Goal: Browse casually: Explore the website without a specific task or goal

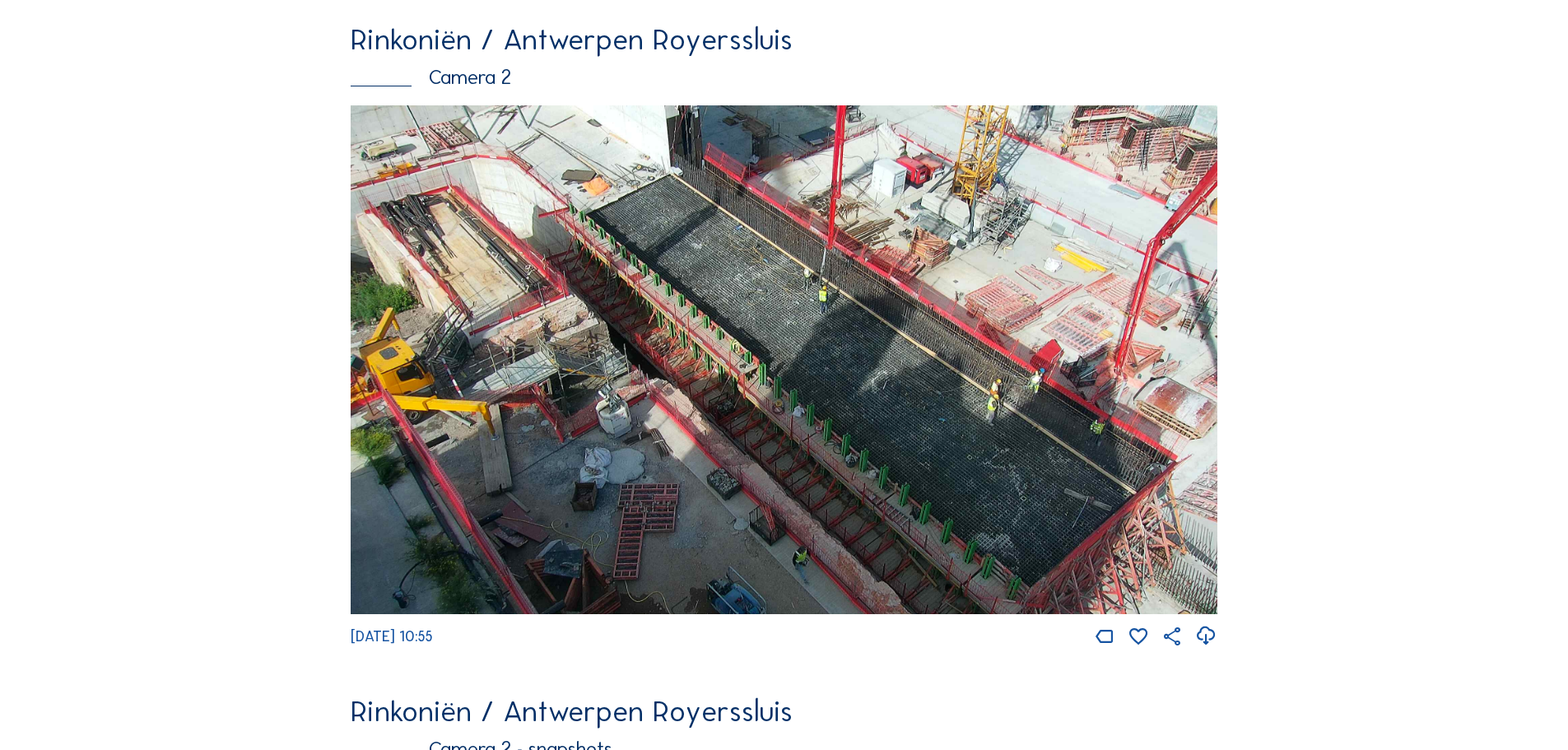
scroll to position [129, 0]
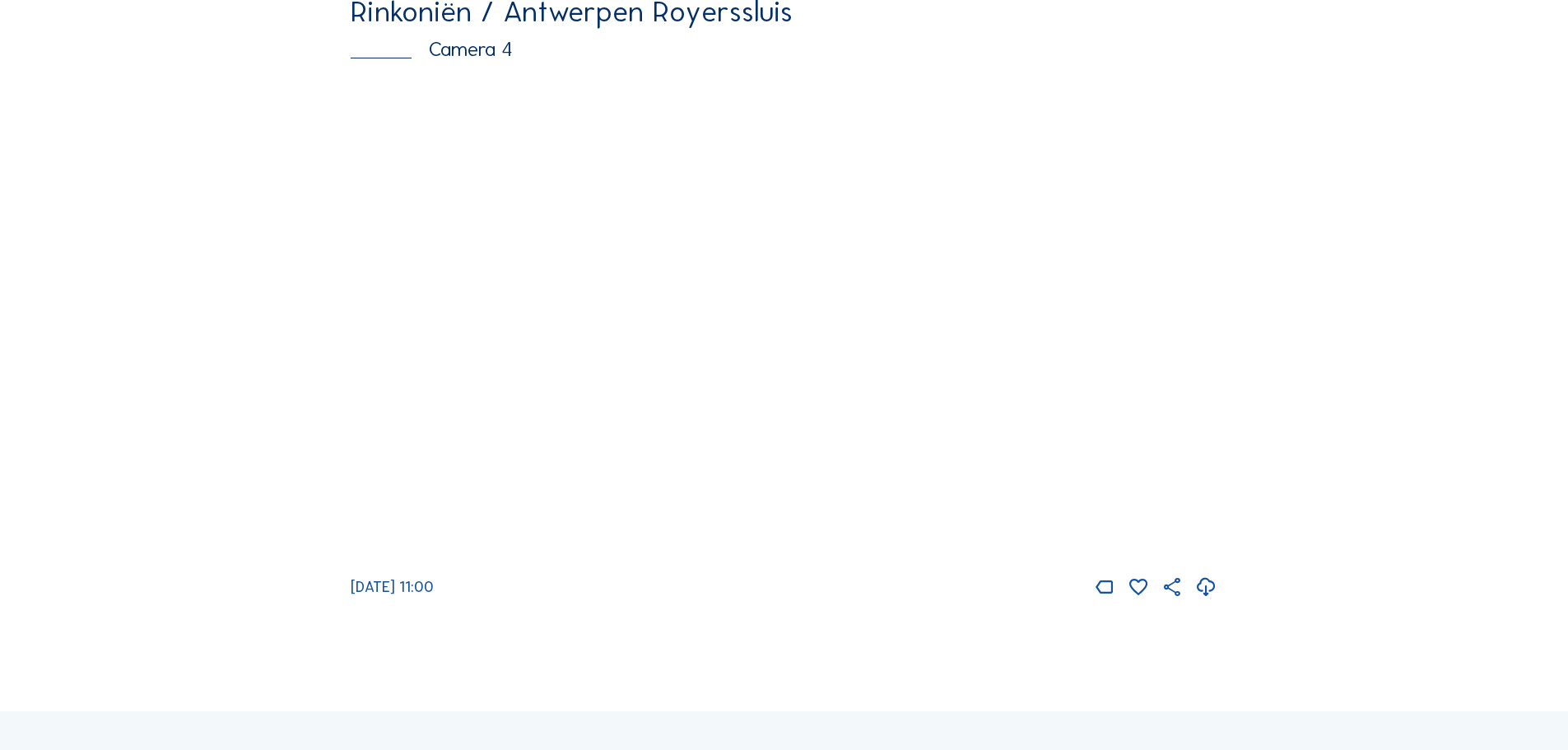
scroll to position [2811, 0]
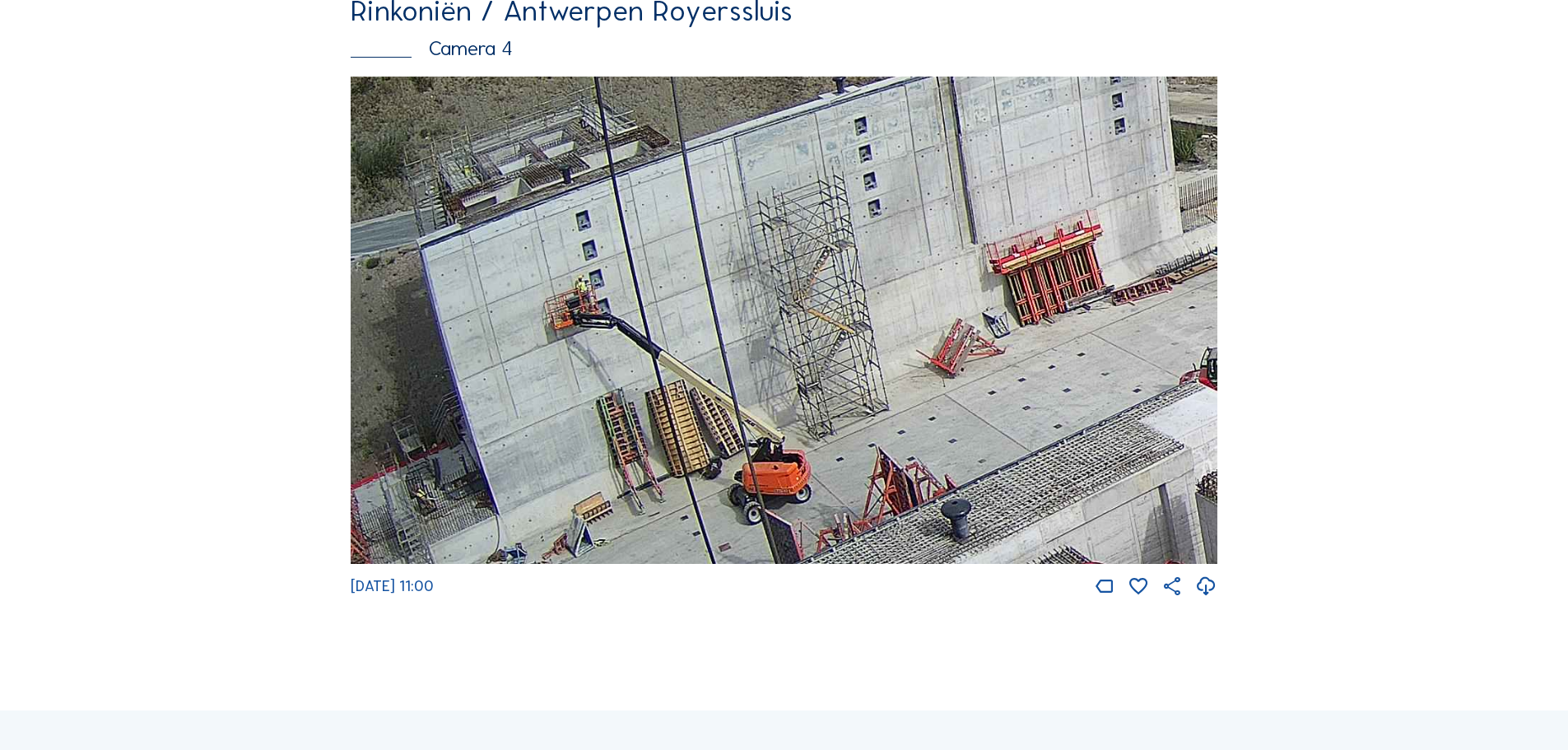
drag, startPoint x: 430, startPoint y: 376, endPoint x: 707, endPoint y: 367, distance: 277.1
click at [707, 367] on img at bounding box center [784, 321] width 867 height 488
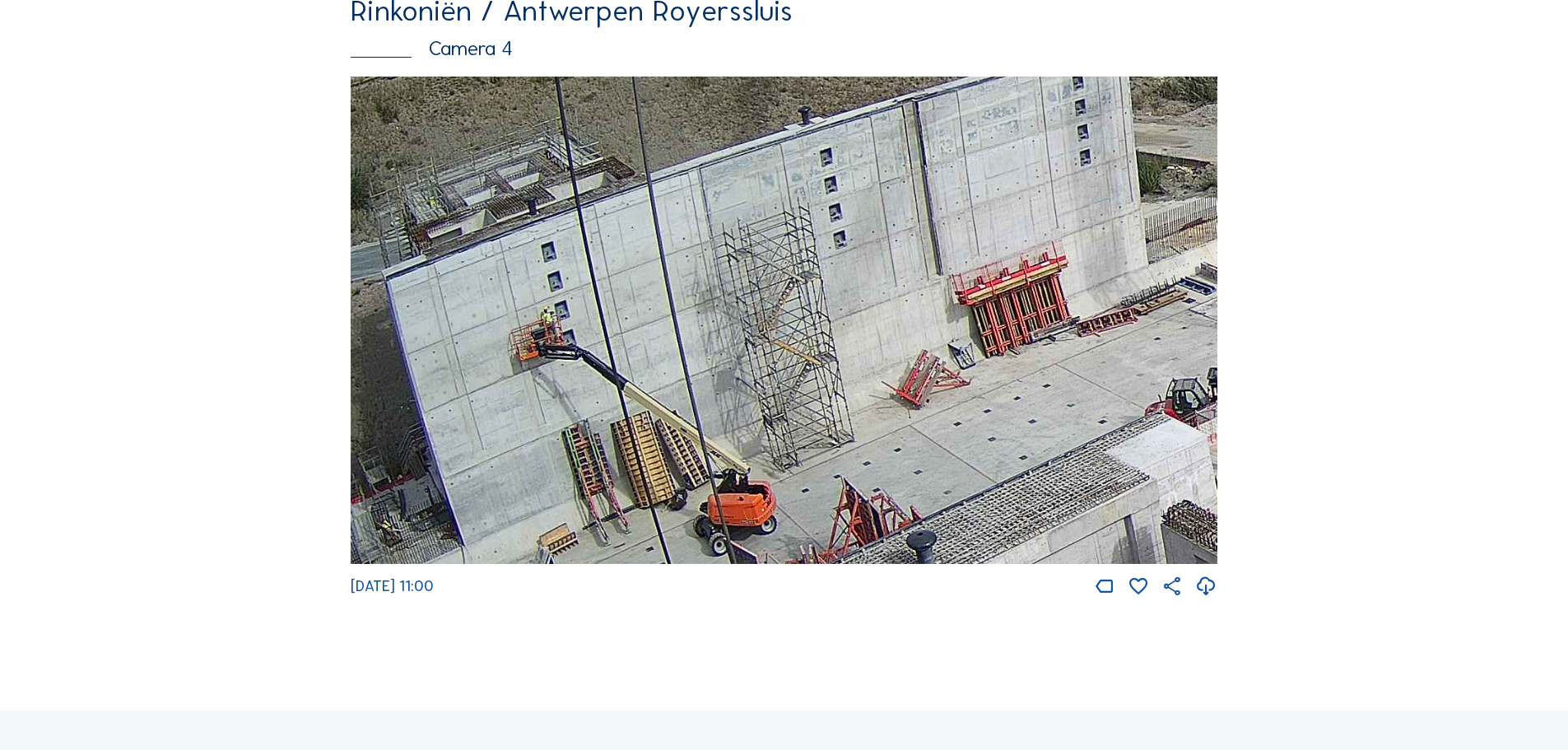
drag, startPoint x: 959, startPoint y: 381, endPoint x: 773, endPoint y: 482, distance: 211.7
click at [782, 482] on img at bounding box center [784, 321] width 867 height 488
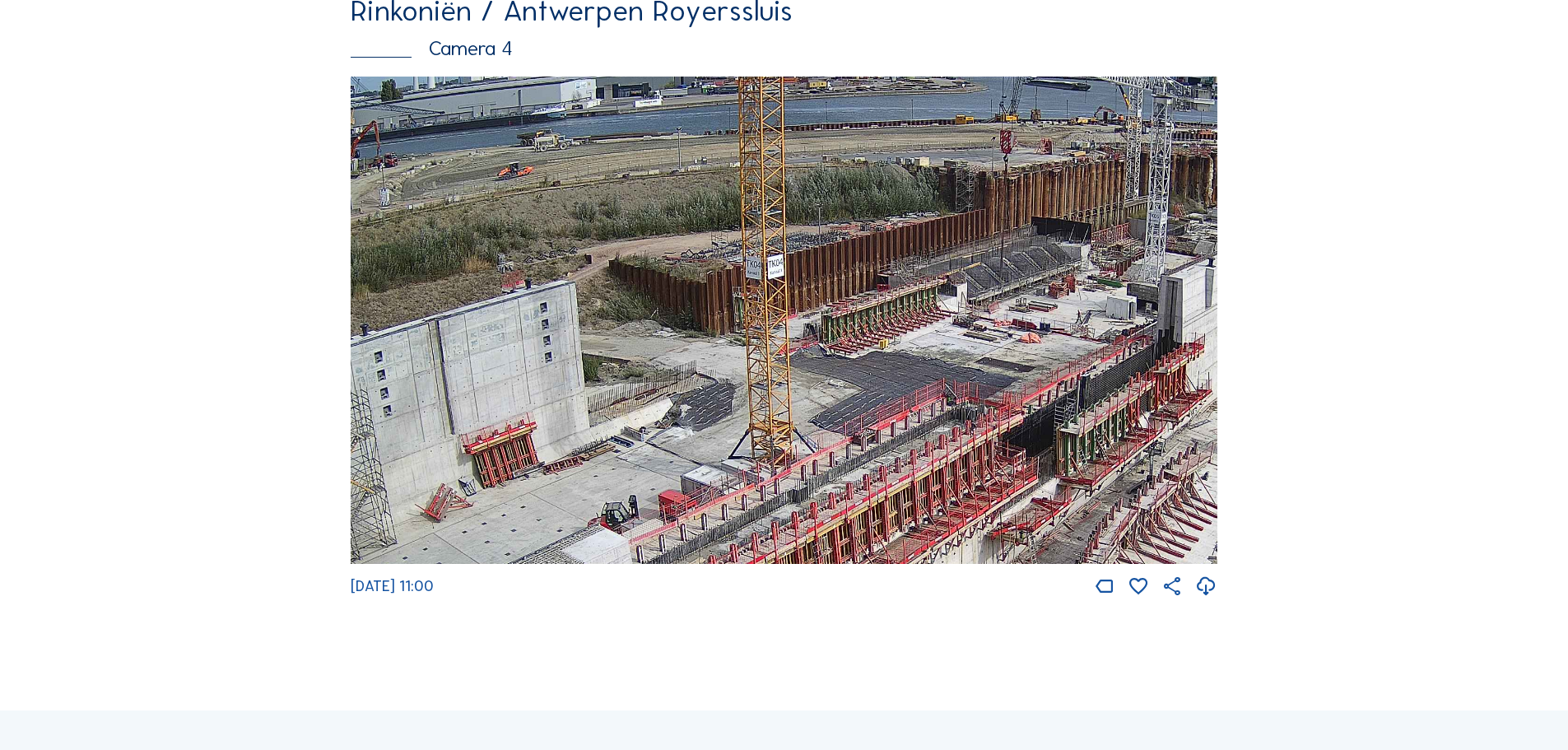
drag, startPoint x: 962, startPoint y: 408, endPoint x: 644, endPoint y: 485, distance: 327.2
click at [644, 485] on img at bounding box center [784, 321] width 867 height 488
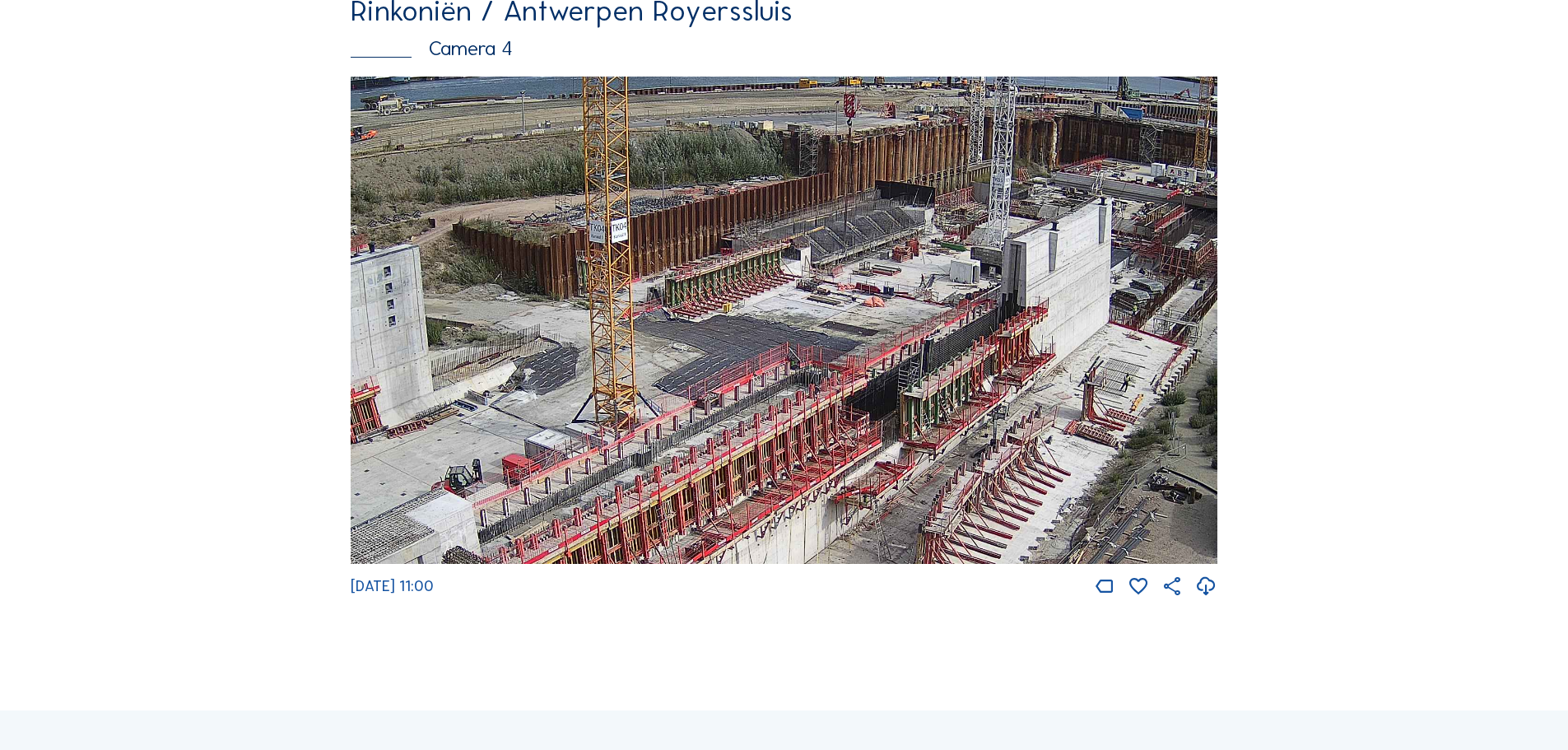
drag, startPoint x: 1013, startPoint y: 486, endPoint x: 839, endPoint y: 440, distance: 180.0
click at [839, 440] on img at bounding box center [784, 321] width 867 height 488
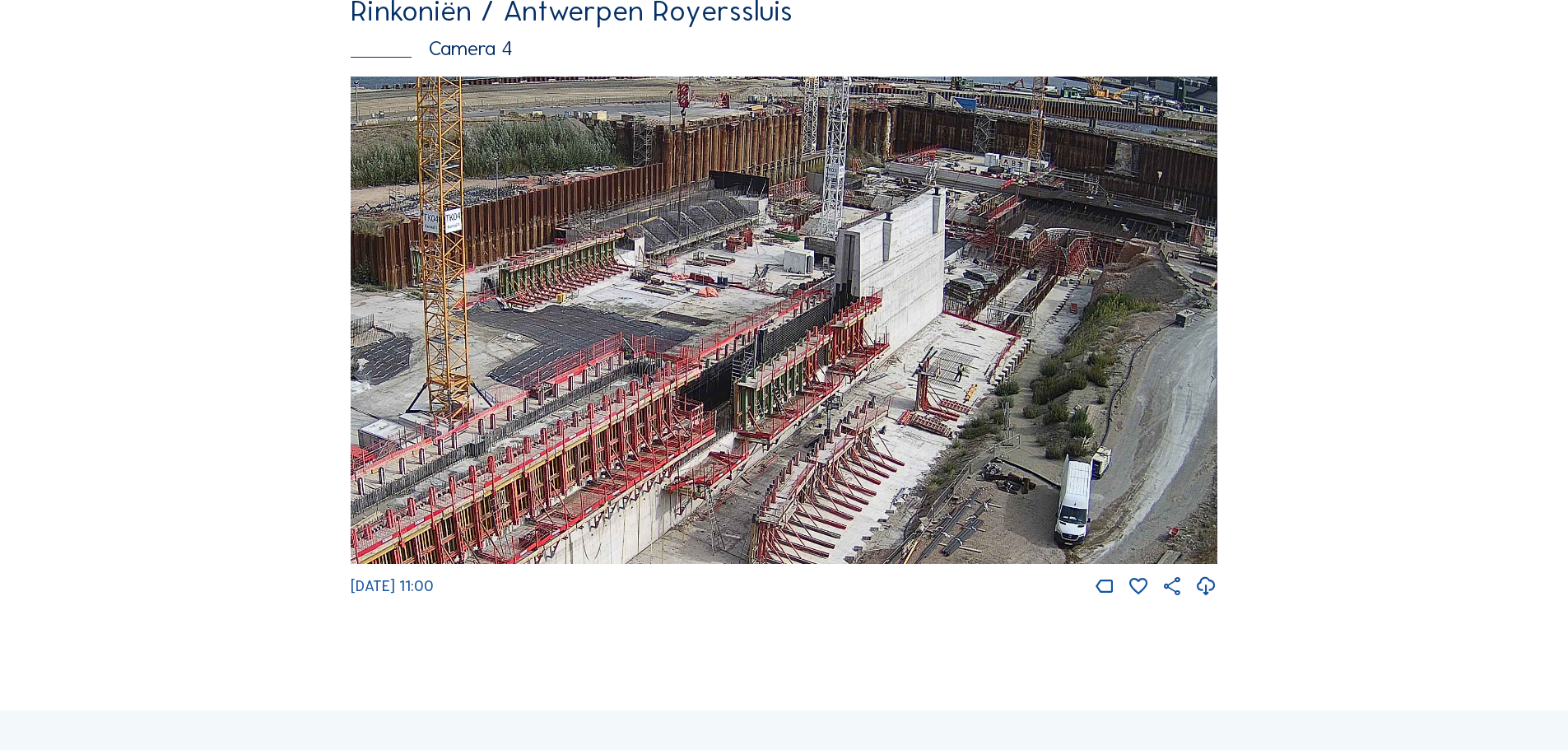
drag, startPoint x: 1147, startPoint y: 395, endPoint x: 1010, endPoint y: 395, distance: 137.0
click at [1010, 395] on img at bounding box center [784, 321] width 867 height 488
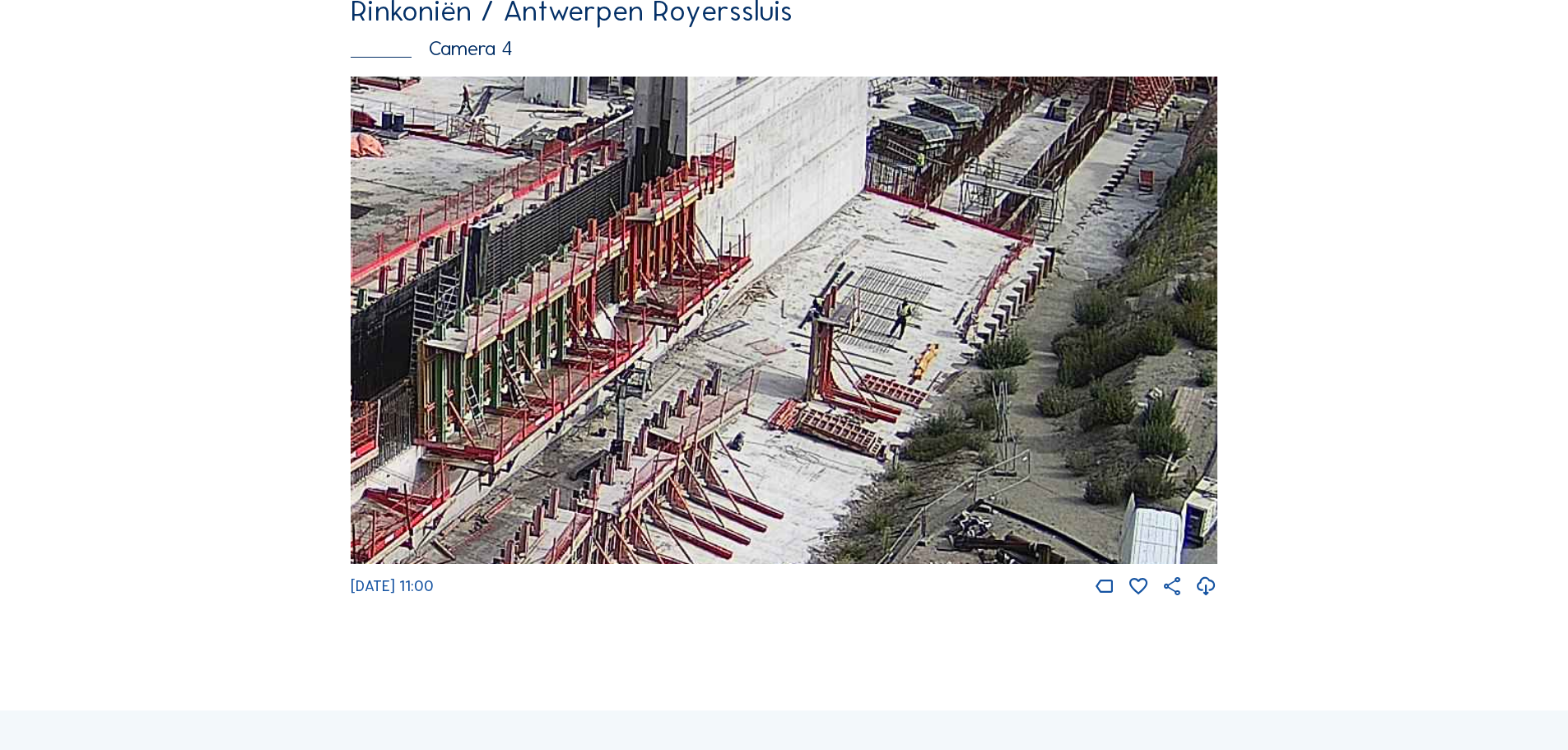
drag, startPoint x: 980, startPoint y: 428, endPoint x: 1018, endPoint y: 208, distance: 223.3
click at [1018, 208] on img at bounding box center [784, 321] width 867 height 488
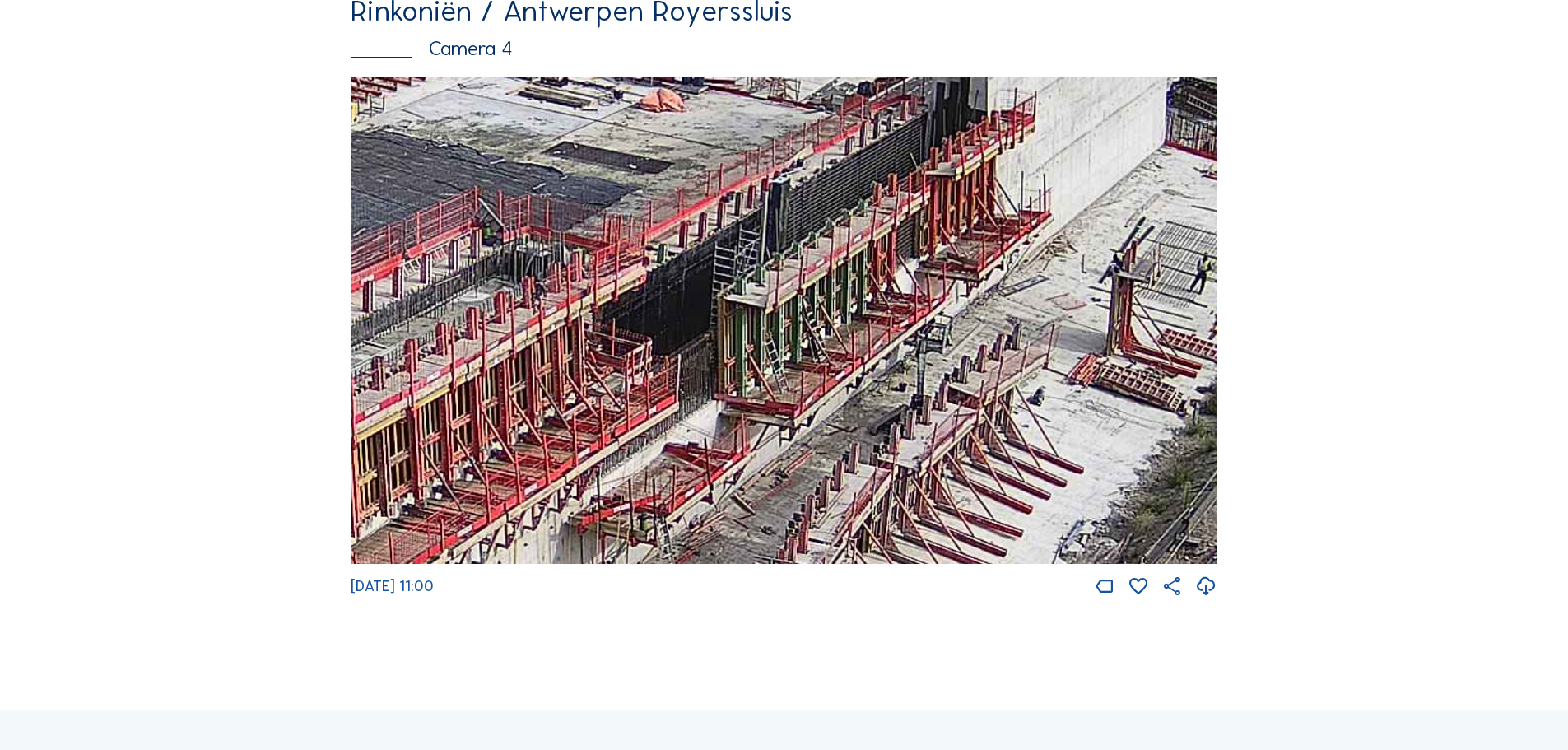
drag, startPoint x: 881, startPoint y: 235, endPoint x: 1182, endPoint y: 190, distance: 304.3
click at [1182, 190] on img at bounding box center [784, 321] width 867 height 488
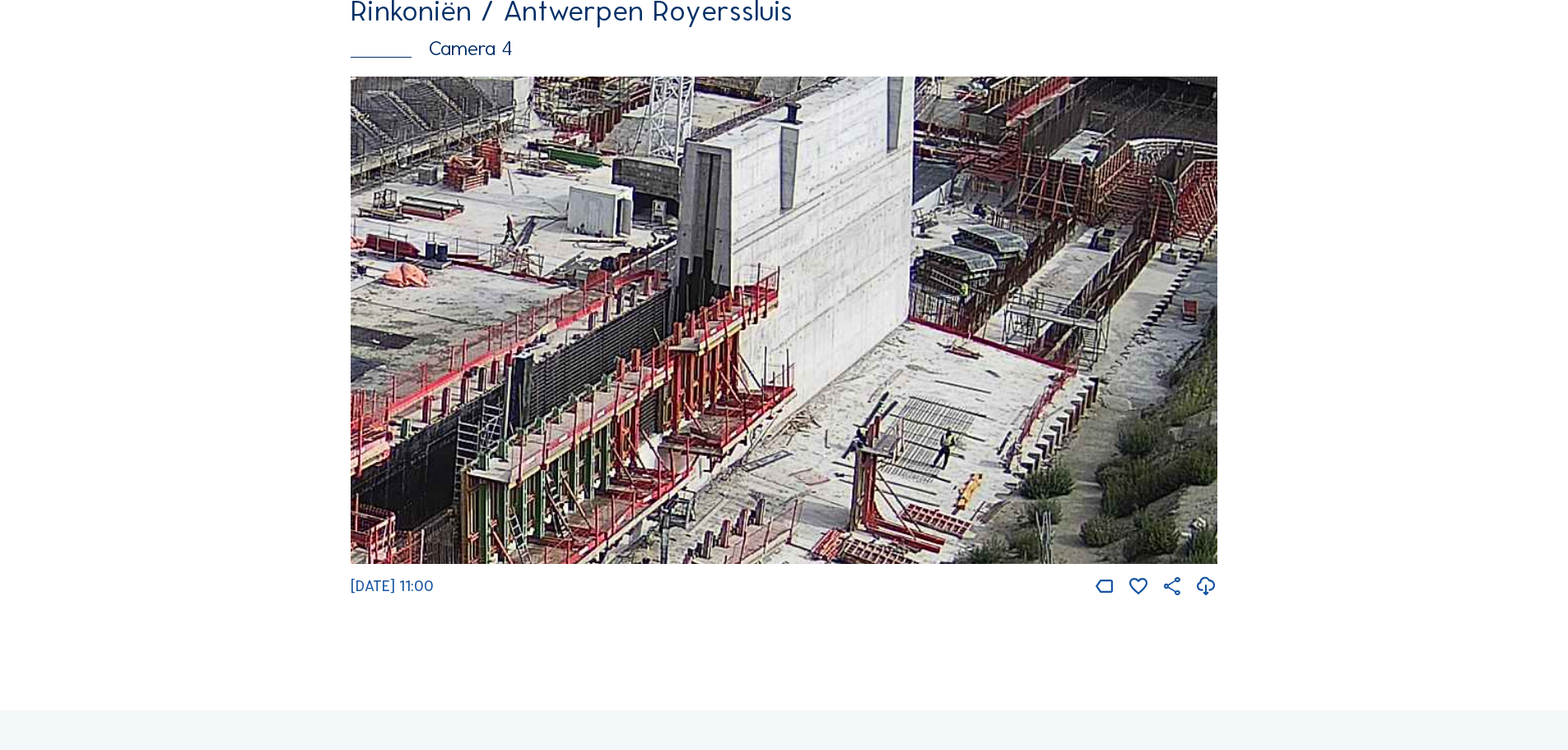
drag, startPoint x: 1126, startPoint y: 241, endPoint x: 553, endPoint y: 616, distance: 684.8
click at [553, 599] on div "Fr 29 Aug 2025 11:00" at bounding box center [784, 338] width 867 height 522
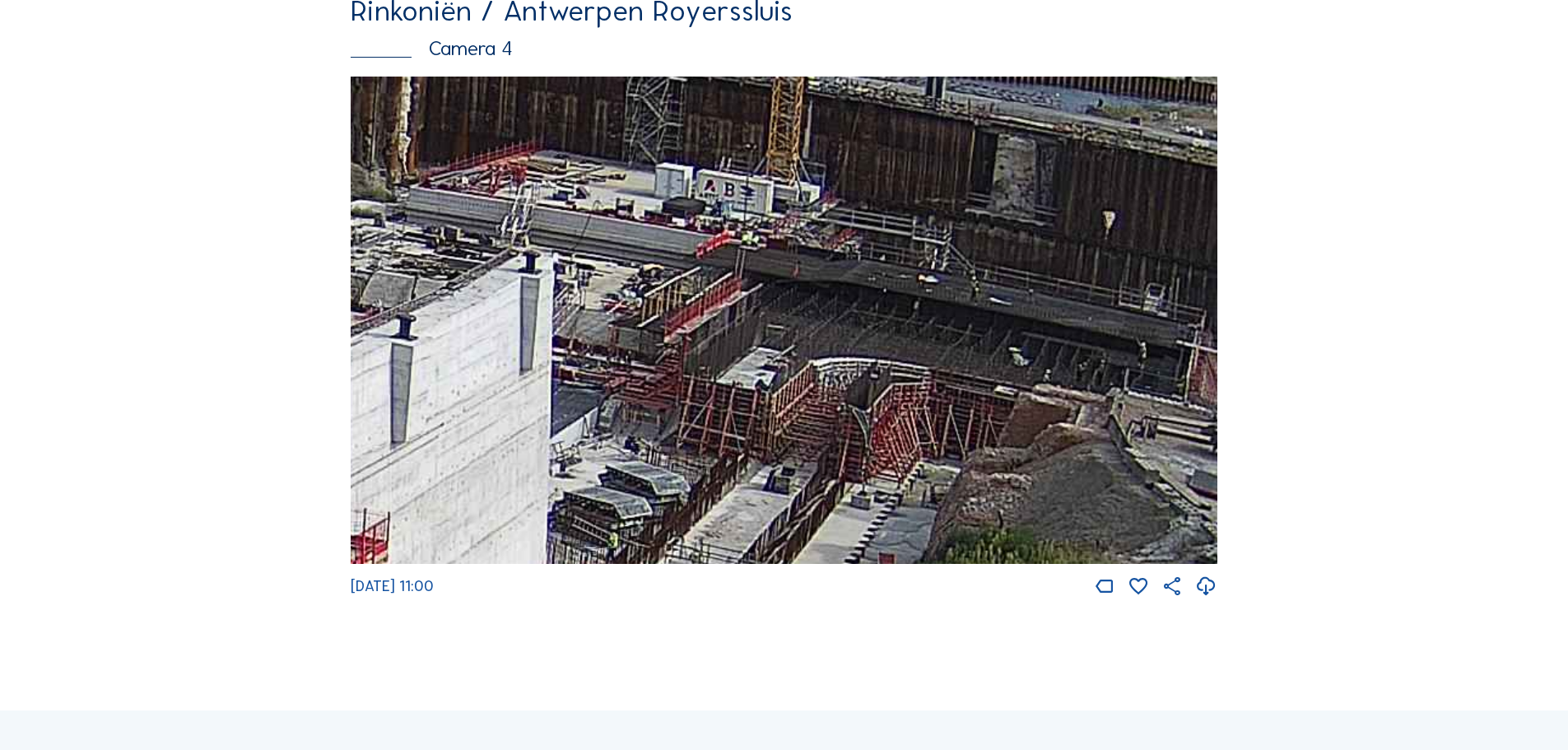
drag, startPoint x: 913, startPoint y: 357, endPoint x: 772, endPoint y: 340, distance: 142.0
click at [772, 340] on img at bounding box center [784, 321] width 867 height 488
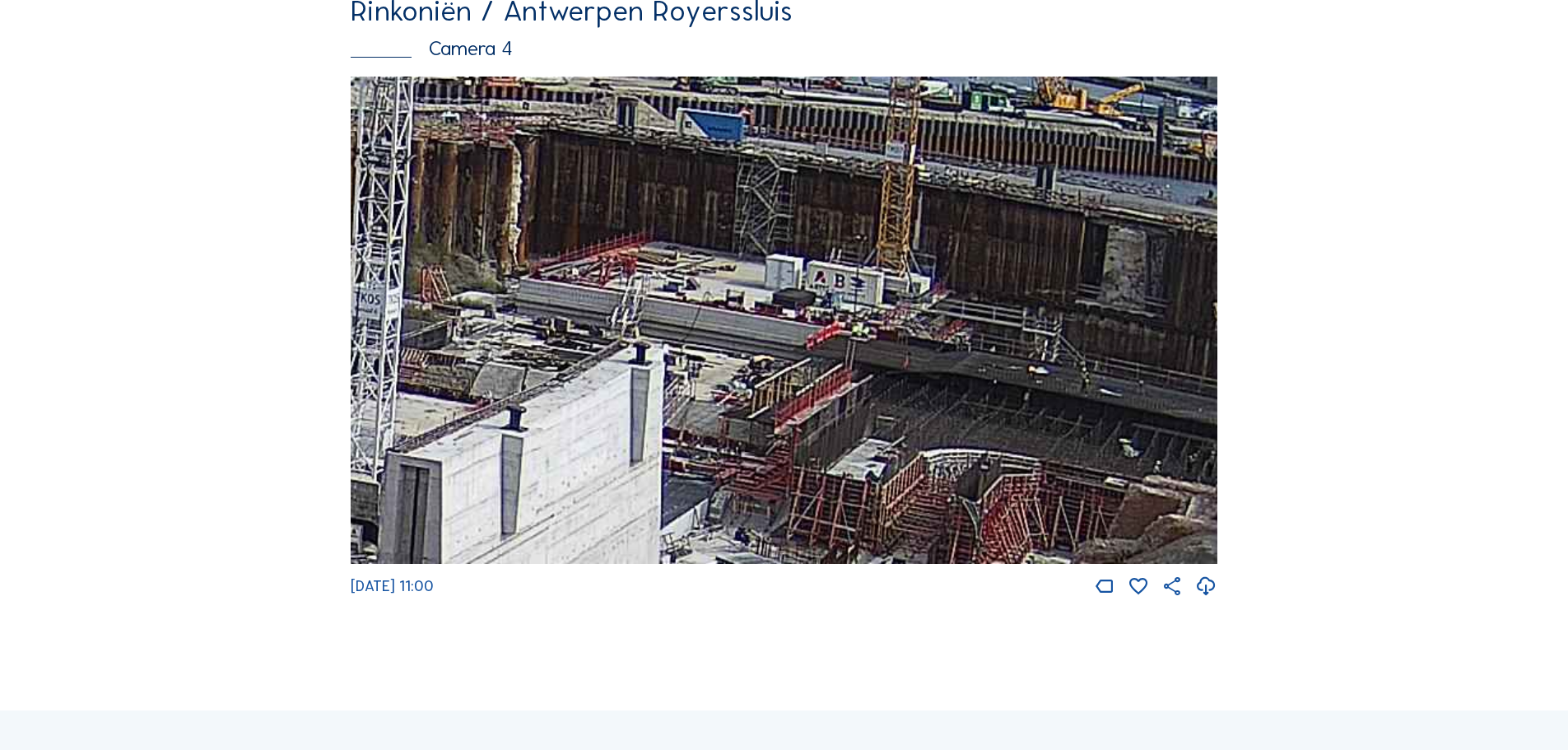
drag, startPoint x: 682, startPoint y: 285, endPoint x: 937, endPoint y: 382, distance: 272.8
click at [937, 382] on img at bounding box center [784, 321] width 867 height 488
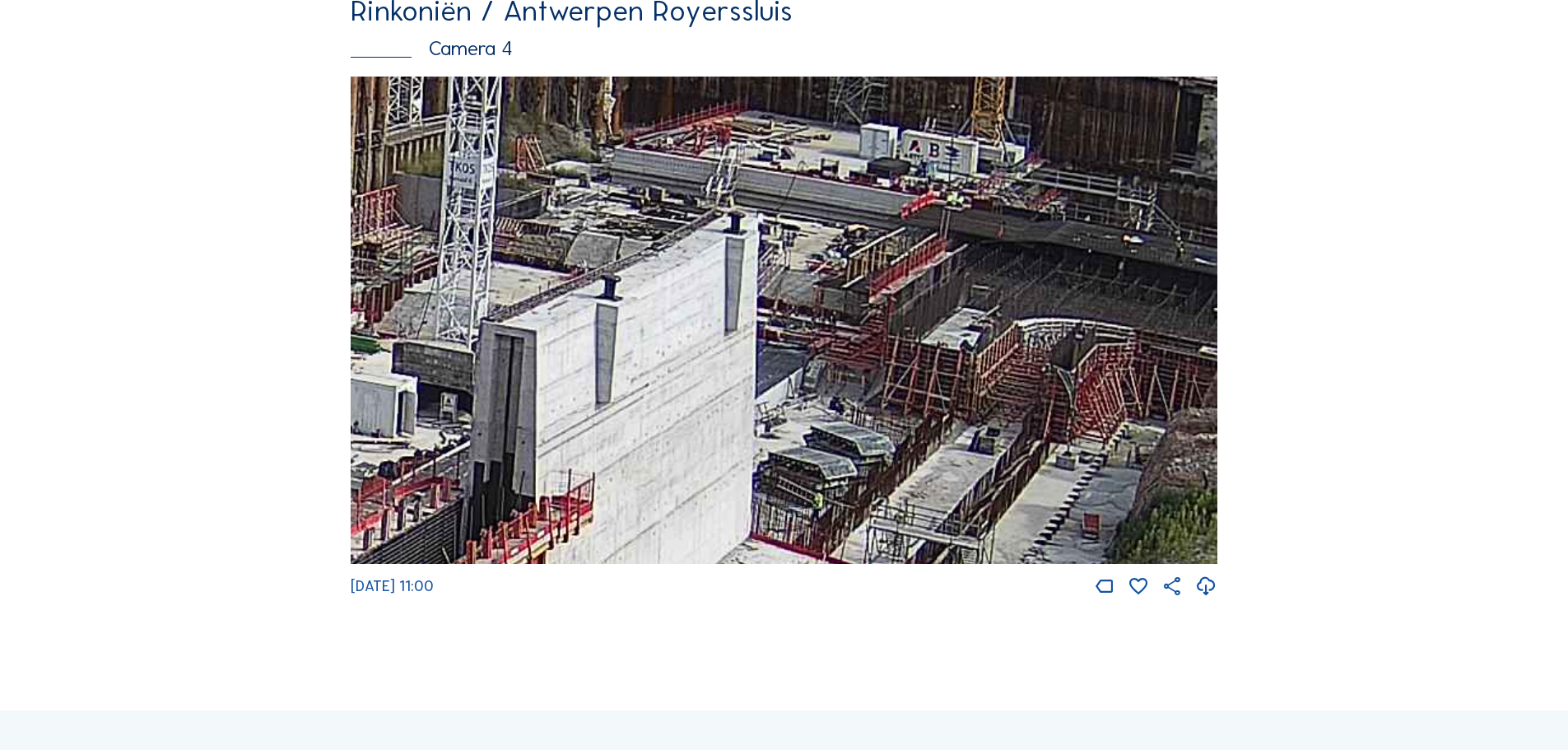
drag, startPoint x: 689, startPoint y: 468, endPoint x: 775, endPoint y: 350, distance: 146.0
click at [775, 350] on img at bounding box center [784, 321] width 867 height 488
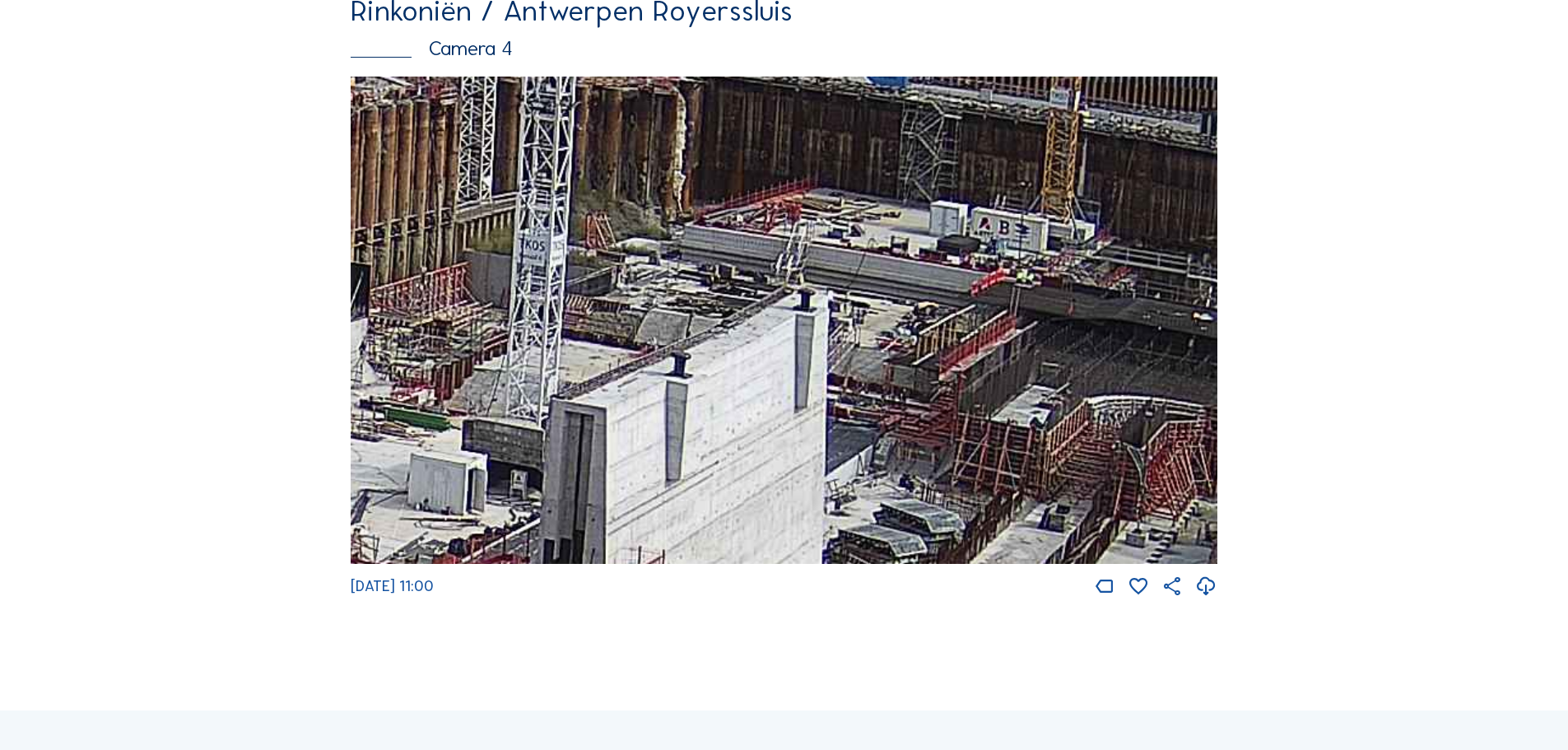
drag, startPoint x: 600, startPoint y: 331, endPoint x: 671, endPoint y: 408, distance: 104.7
click at [671, 408] on img at bounding box center [784, 321] width 867 height 488
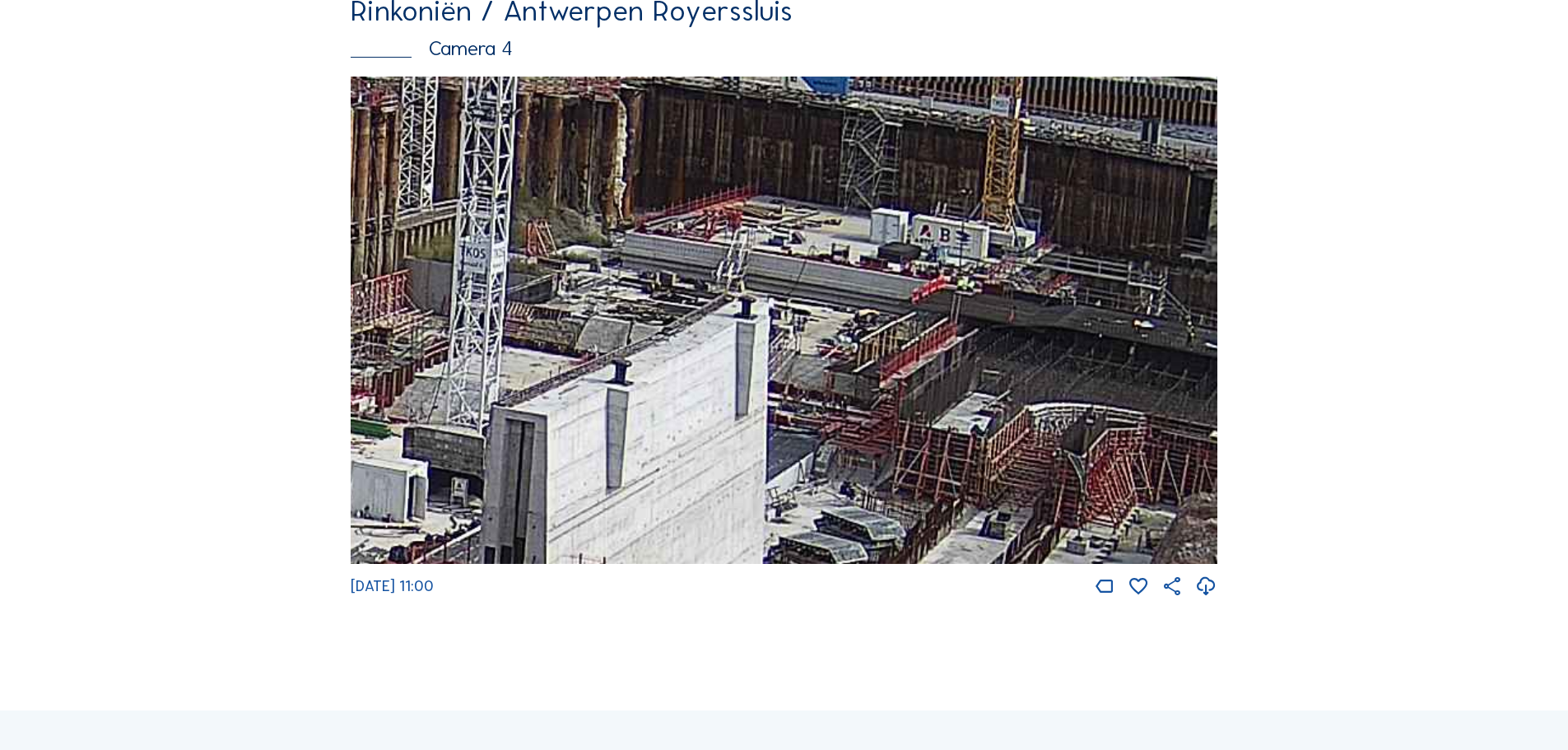
drag, startPoint x: 1037, startPoint y: 338, endPoint x: 977, endPoint y: 345, distance: 60.4
click at [977, 345] on img at bounding box center [784, 321] width 867 height 488
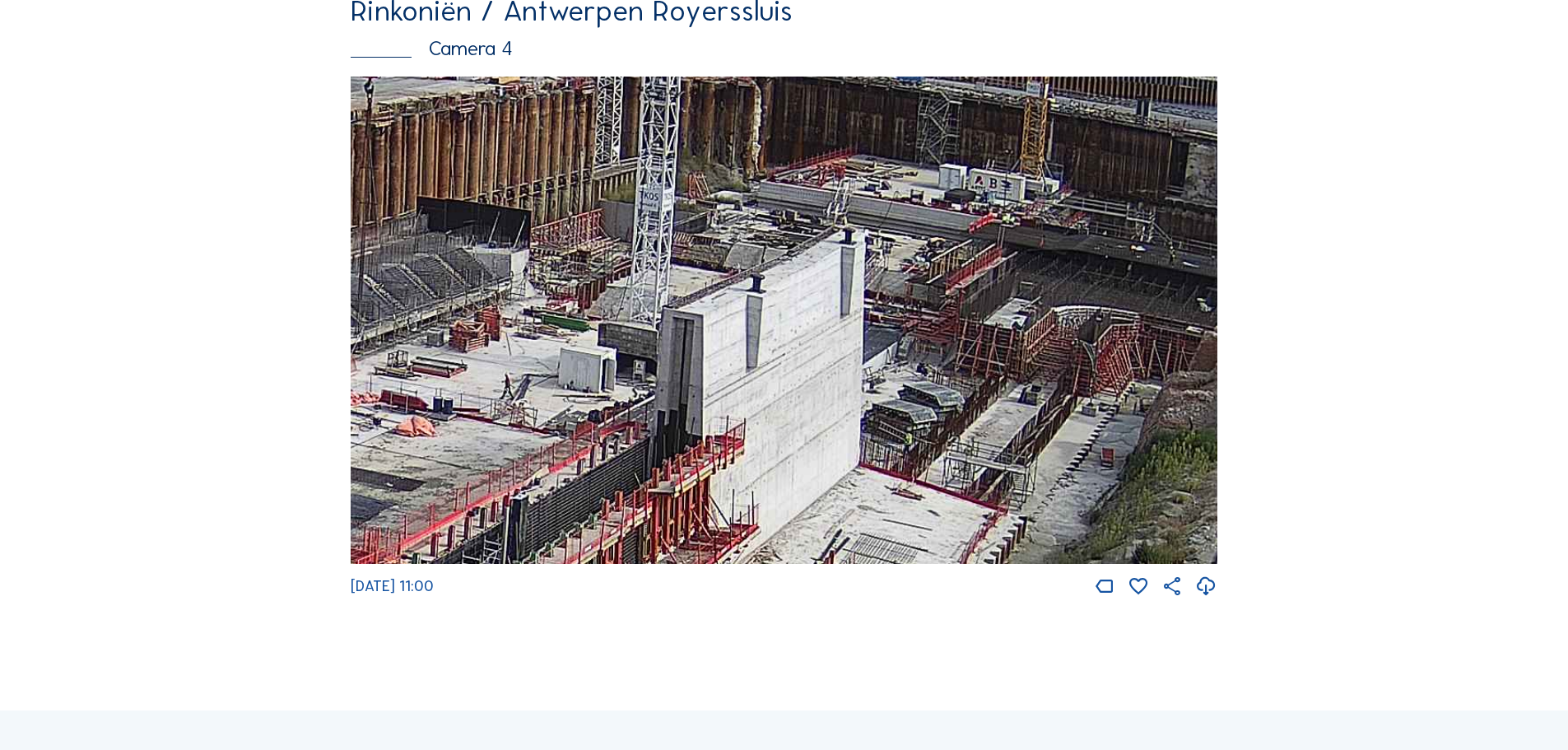
drag, startPoint x: 666, startPoint y: 367, endPoint x: 697, endPoint y: 314, distance: 61.4
click at [697, 314] on img at bounding box center [784, 321] width 867 height 488
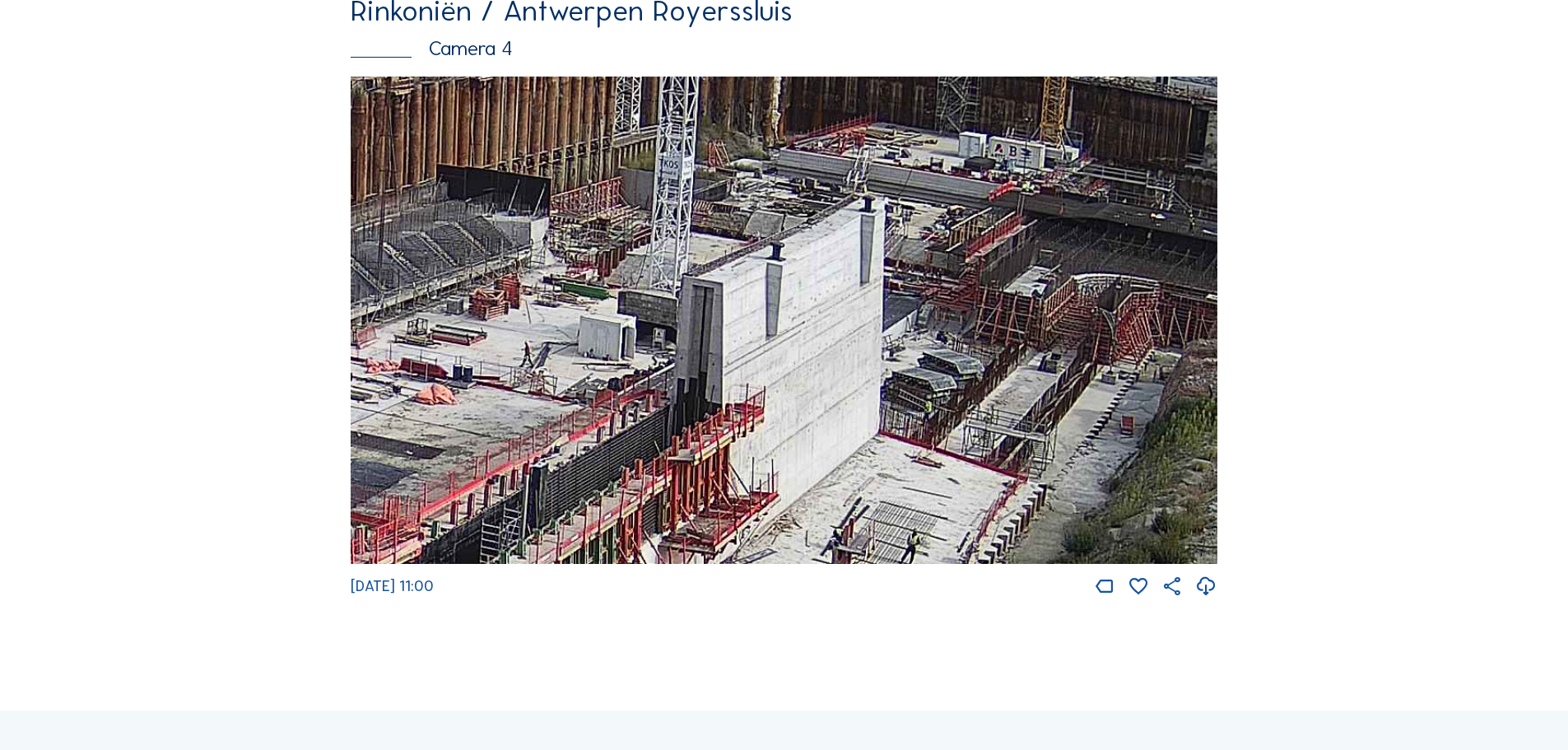
drag, startPoint x: 671, startPoint y: 483, endPoint x: 880, endPoint y: 143, distance: 399.1
click at [880, 143] on img at bounding box center [784, 321] width 867 height 488
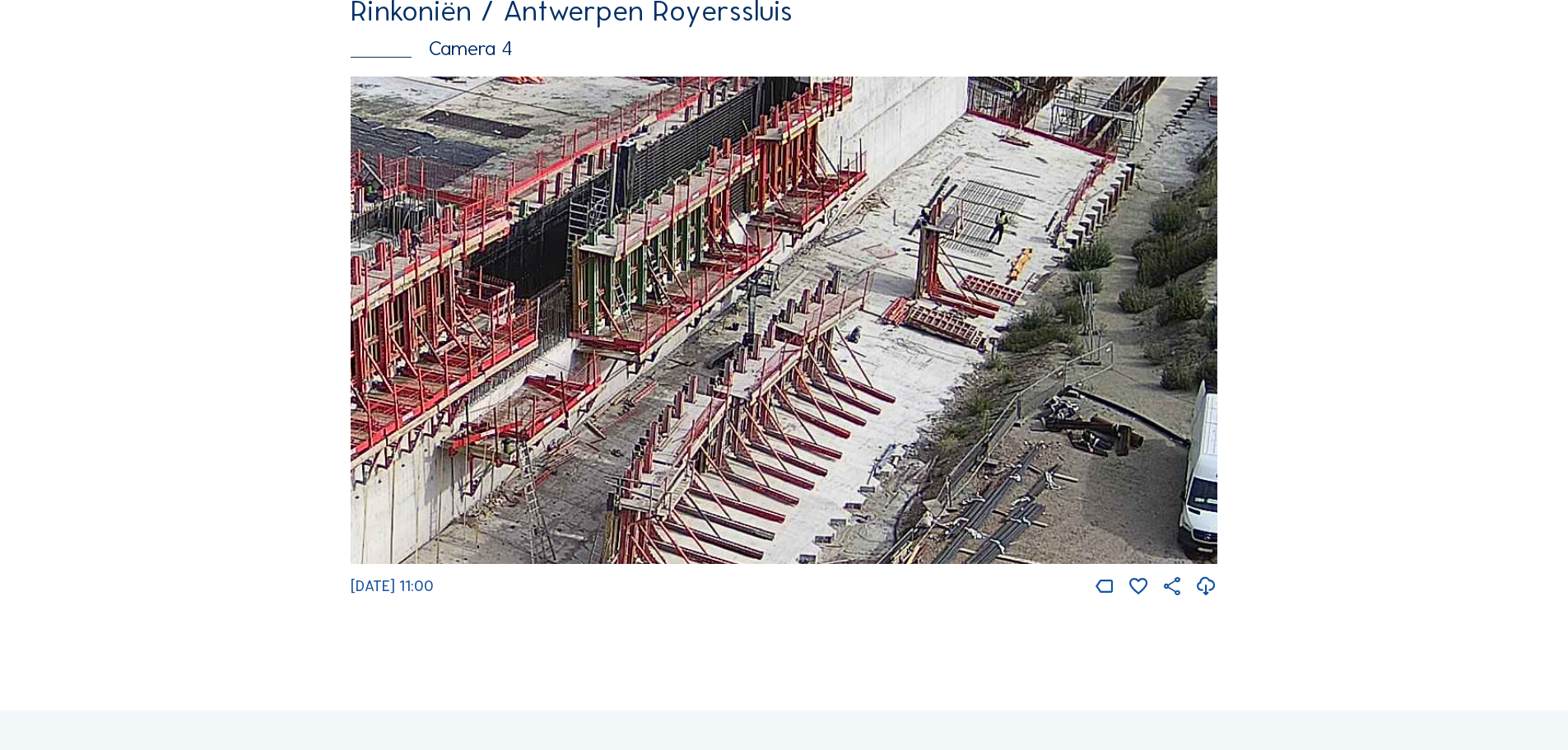
drag, startPoint x: 859, startPoint y: 493, endPoint x: 958, endPoint y: 232, distance: 279.1
click at [958, 232] on img at bounding box center [784, 321] width 867 height 488
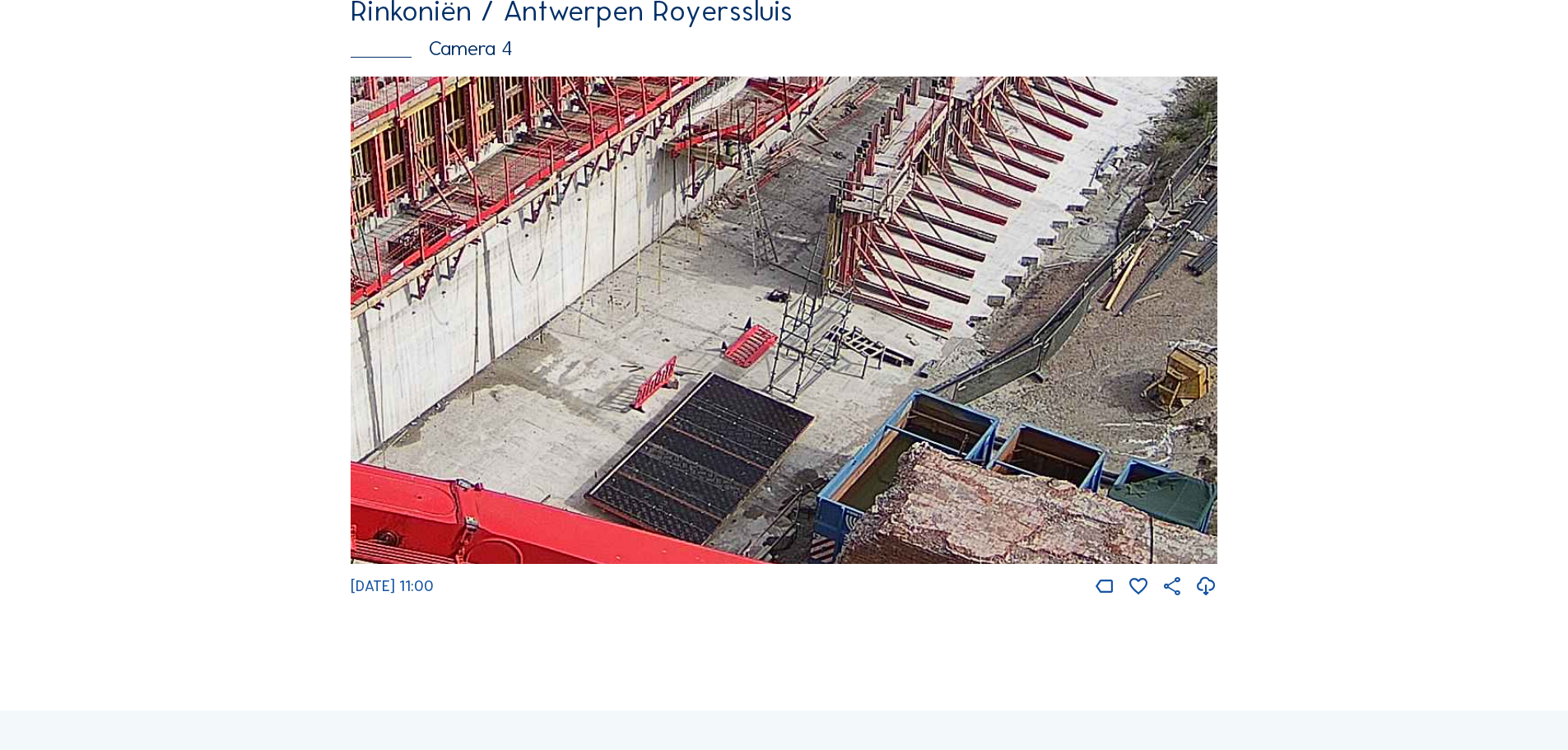
drag, startPoint x: 790, startPoint y: 509, endPoint x: 927, endPoint y: 145, distance: 388.9
click at [923, 155] on img at bounding box center [784, 321] width 867 height 488
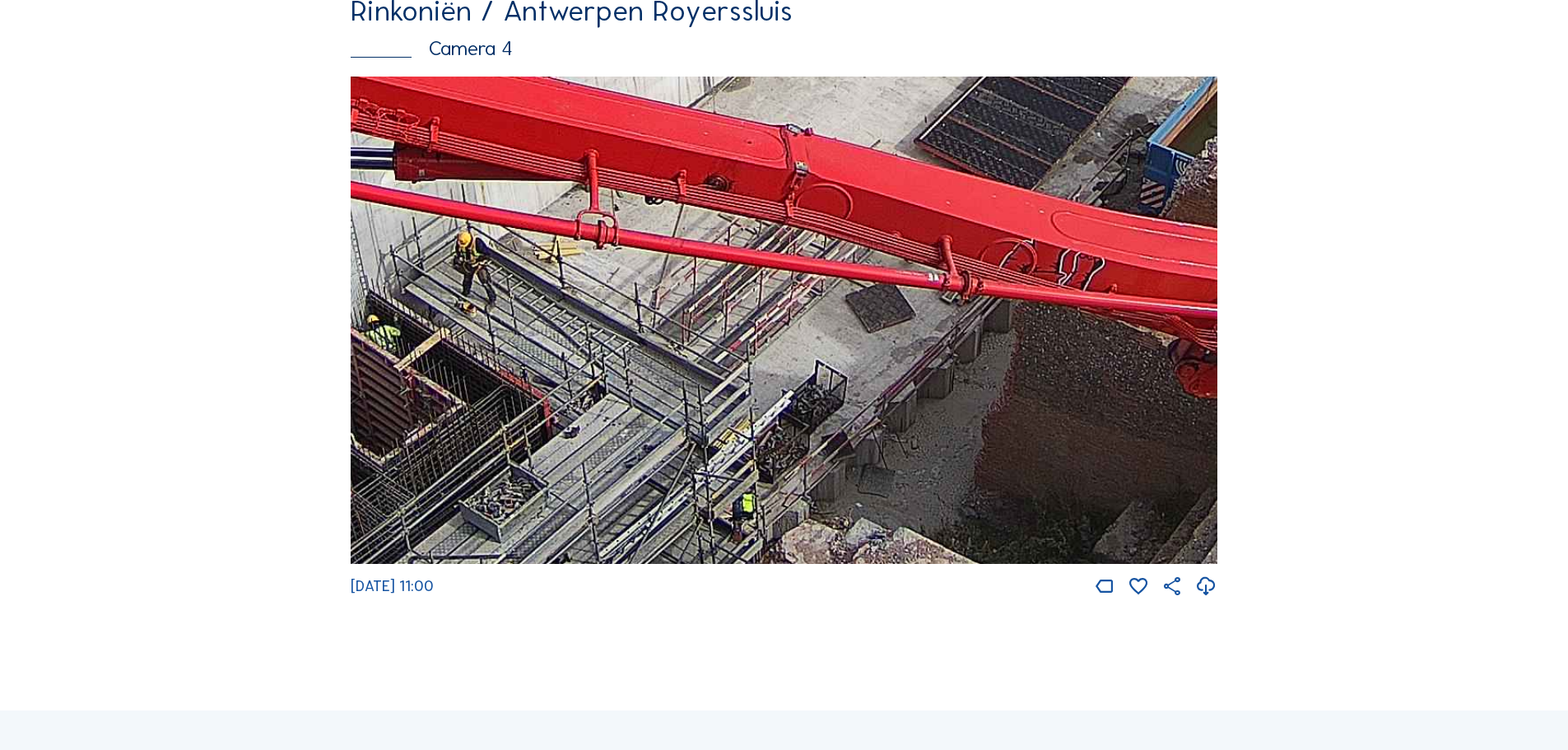
drag, startPoint x: 610, startPoint y: 549, endPoint x: 807, endPoint y: 310, distance: 309.7
click at [807, 310] on img at bounding box center [784, 321] width 867 height 488
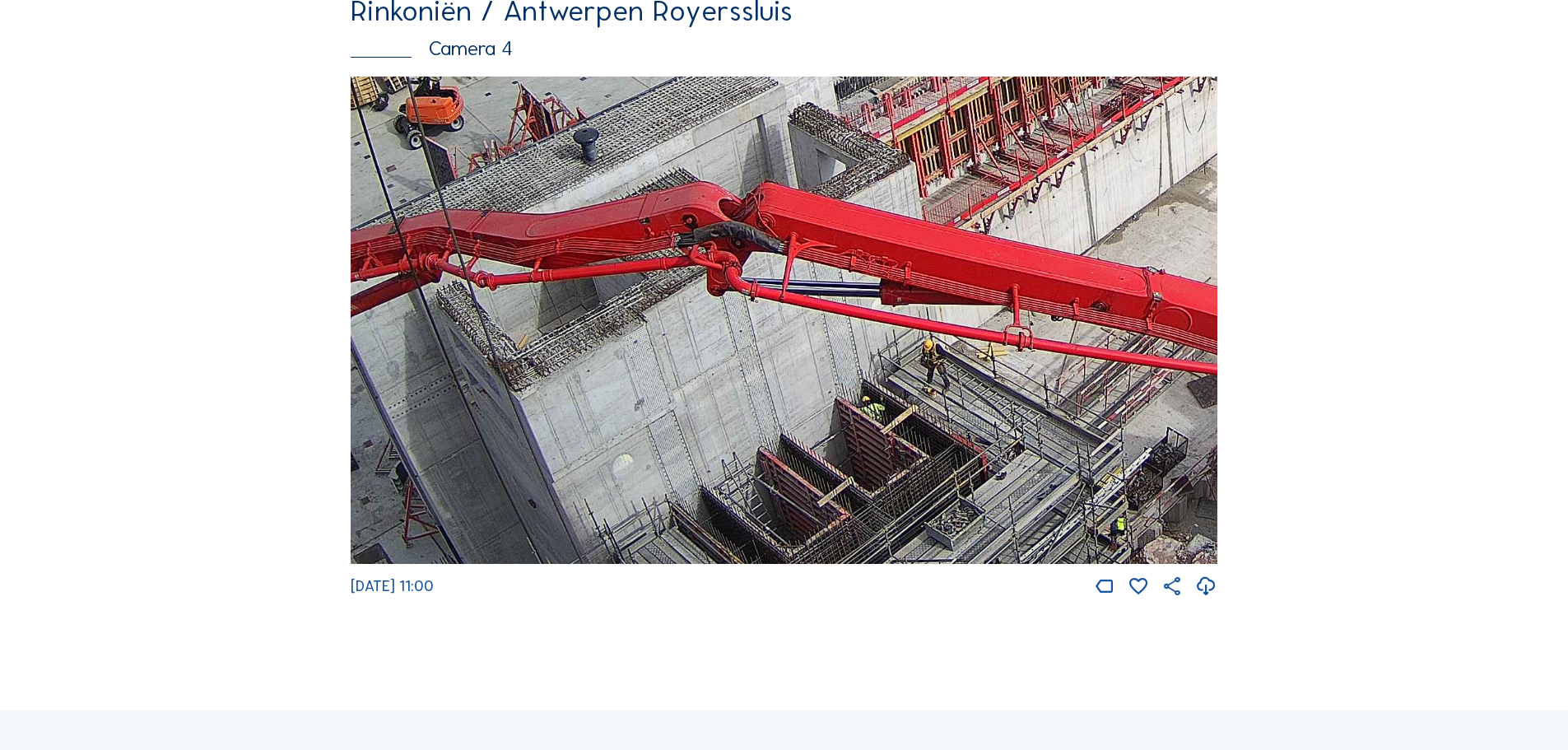
drag, startPoint x: 596, startPoint y: 497, endPoint x: 717, endPoint y: 232, distance: 291.3
click at [717, 232] on img at bounding box center [784, 321] width 867 height 488
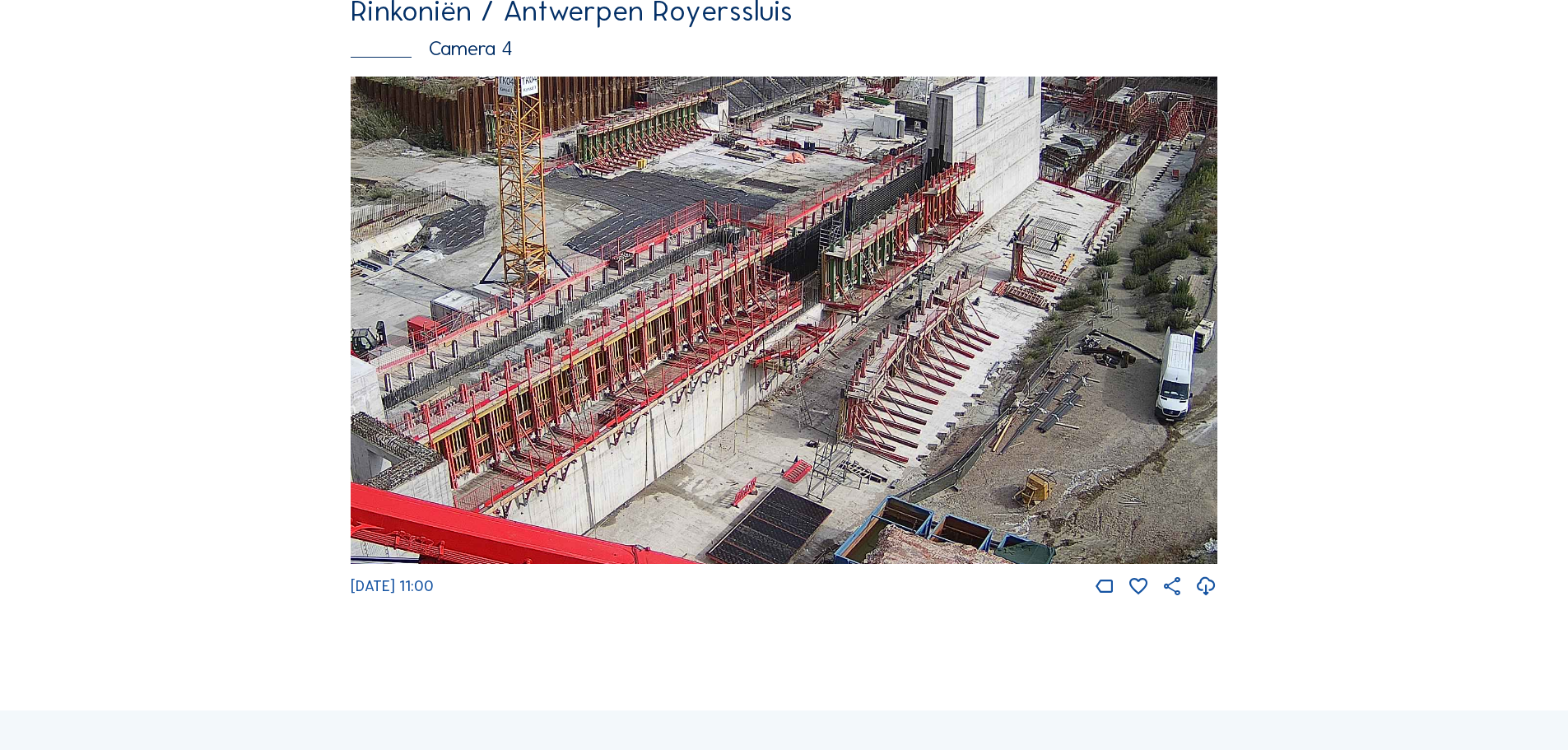
drag, startPoint x: 593, startPoint y: 372, endPoint x: 722, endPoint y: 348, distance: 131.2
click at [722, 348] on img at bounding box center [784, 321] width 867 height 488
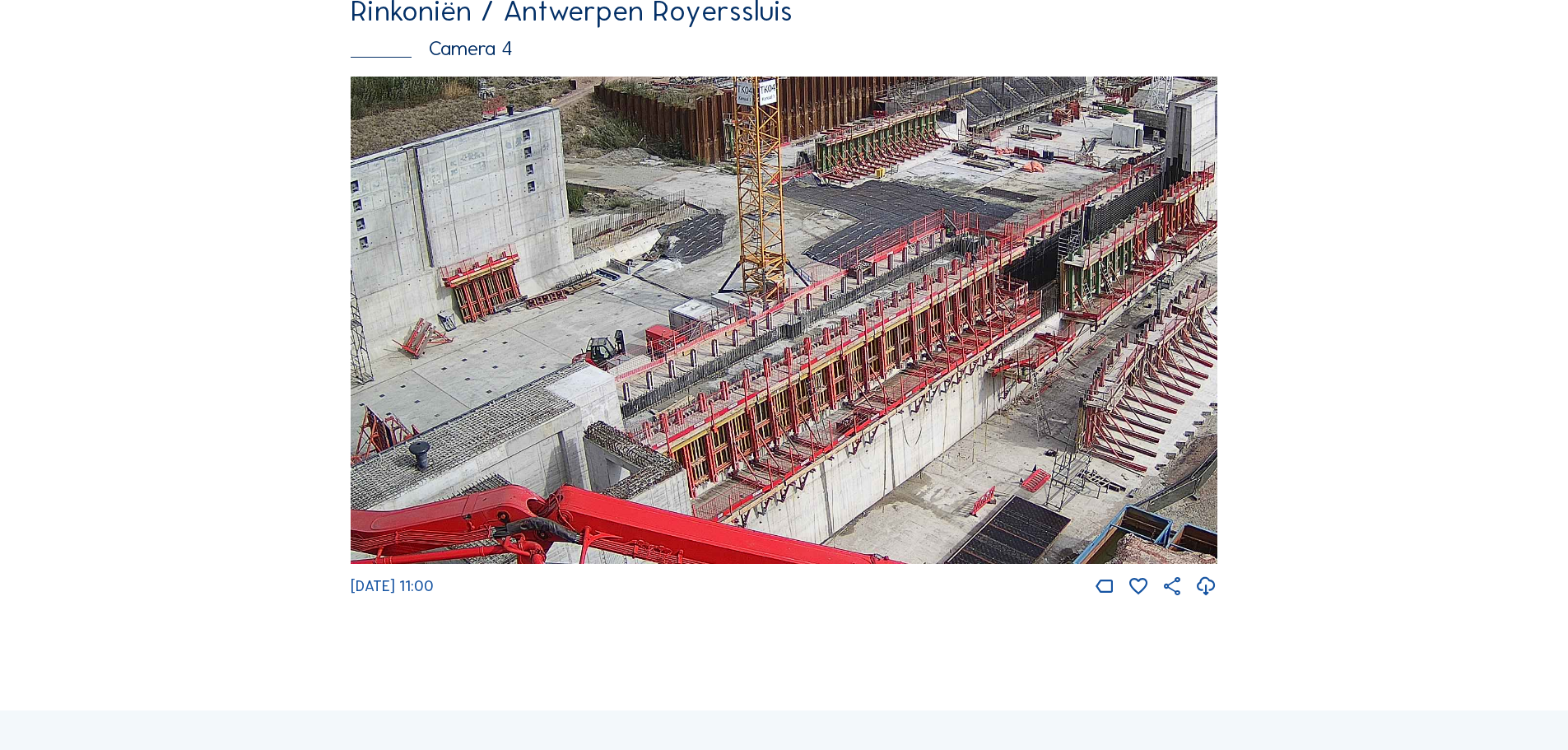
drag, startPoint x: 563, startPoint y: 372, endPoint x: 801, endPoint y: 382, distance: 238.2
click at [801, 382] on img at bounding box center [784, 321] width 867 height 488
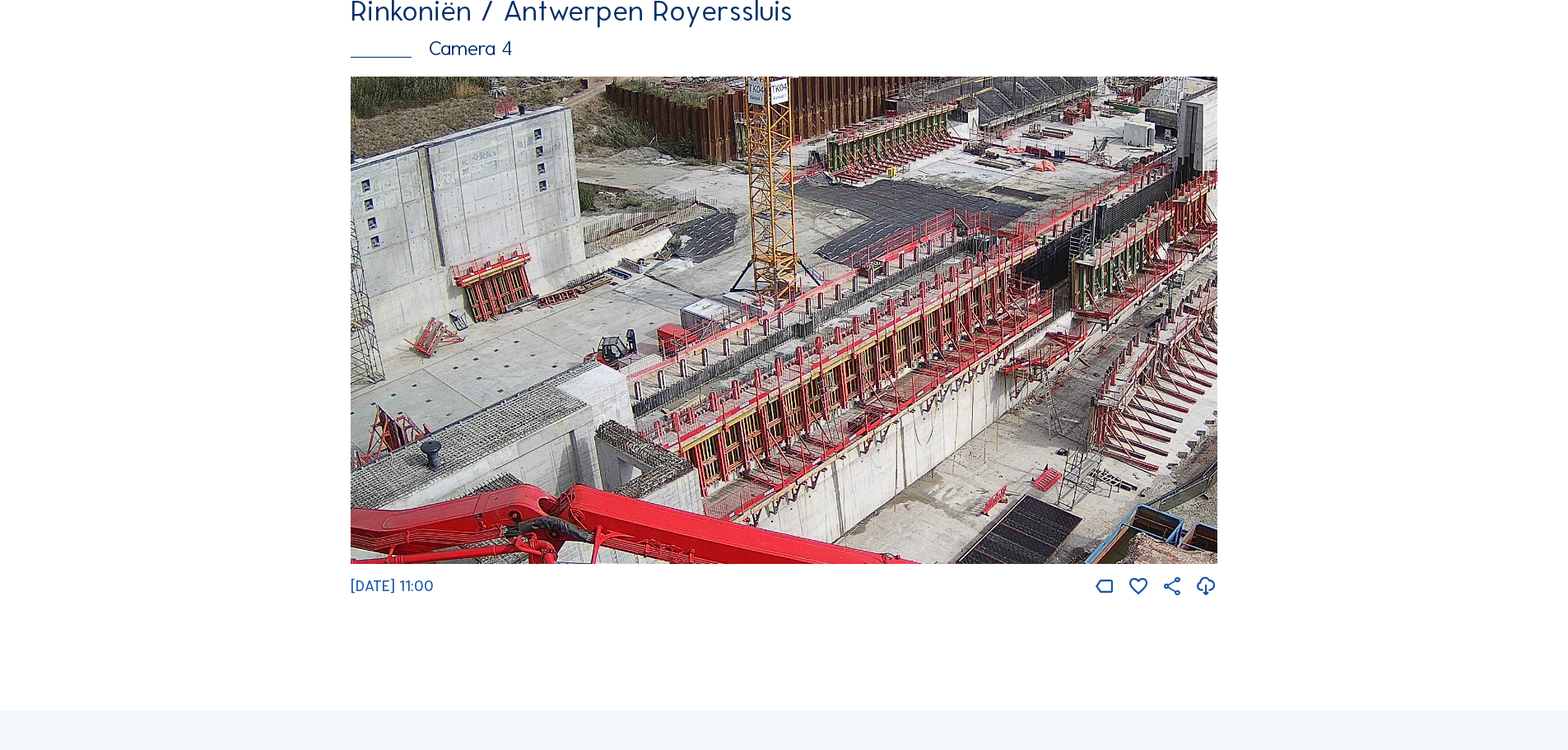
drag, startPoint x: 715, startPoint y: 389, endPoint x: 917, endPoint y: 418, distance: 204.1
click at [917, 418] on img at bounding box center [784, 321] width 867 height 488
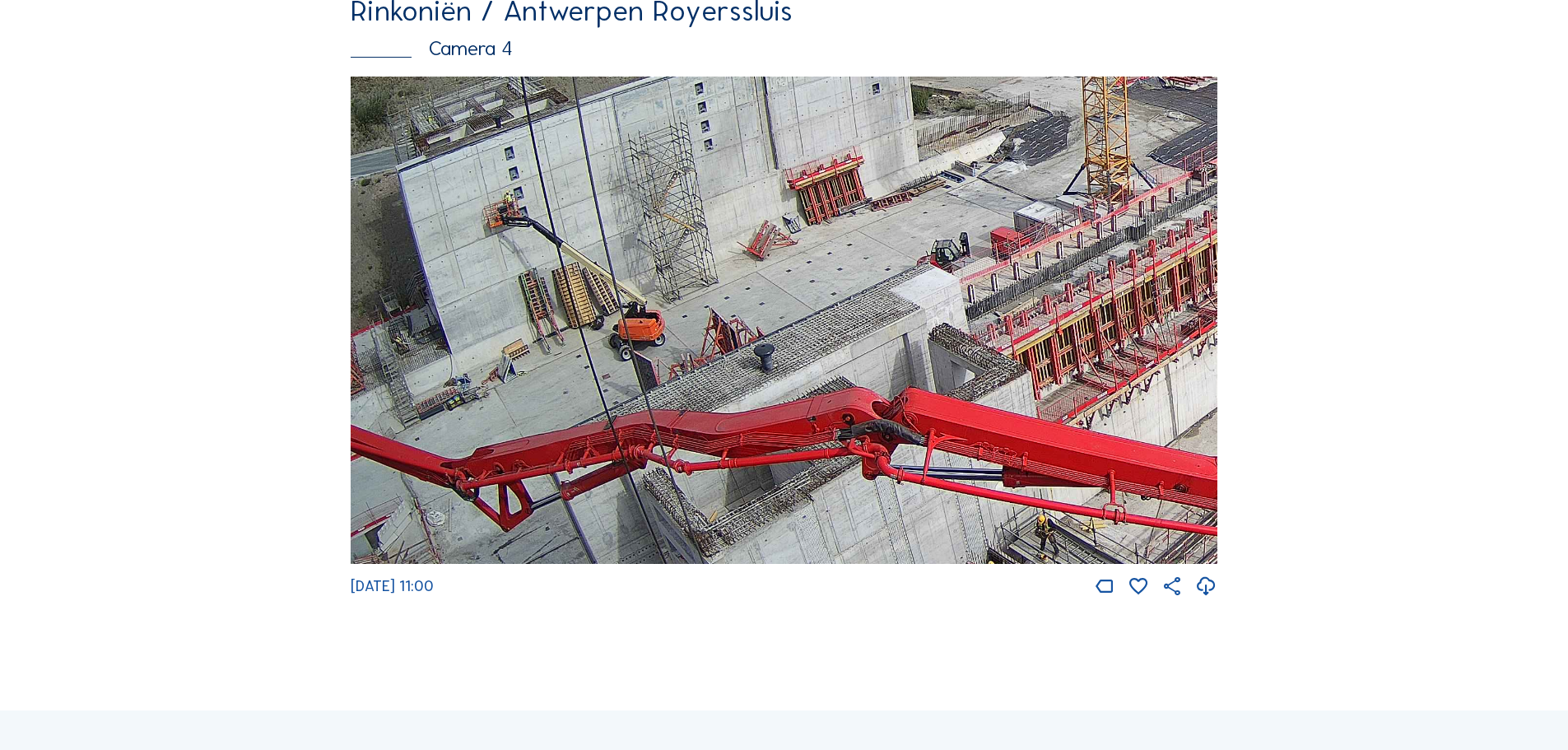
drag, startPoint x: 688, startPoint y: 401, endPoint x: 959, endPoint y: 295, distance: 291.0
click at [959, 295] on img at bounding box center [784, 321] width 867 height 488
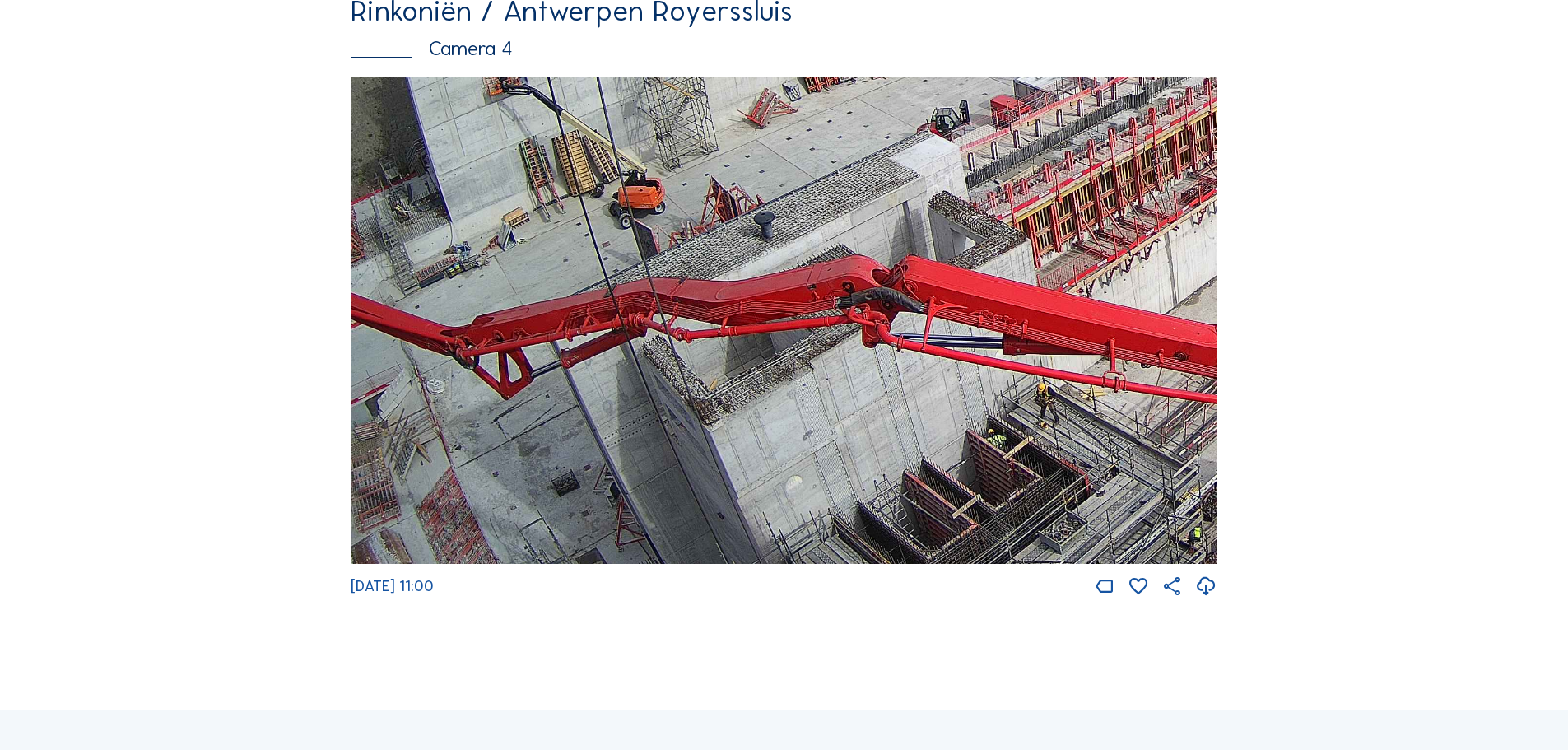
drag, startPoint x: 566, startPoint y: 366, endPoint x: 976, endPoint y: 122, distance: 477.1
click at [976, 123] on img at bounding box center [784, 321] width 867 height 488
drag, startPoint x: 592, startPoint y: 487, endPoint x: 609, endPoint y: 401, distance: 87.7
click at [609, 403] on img at bounding box center [784, 321] width 867 height 488
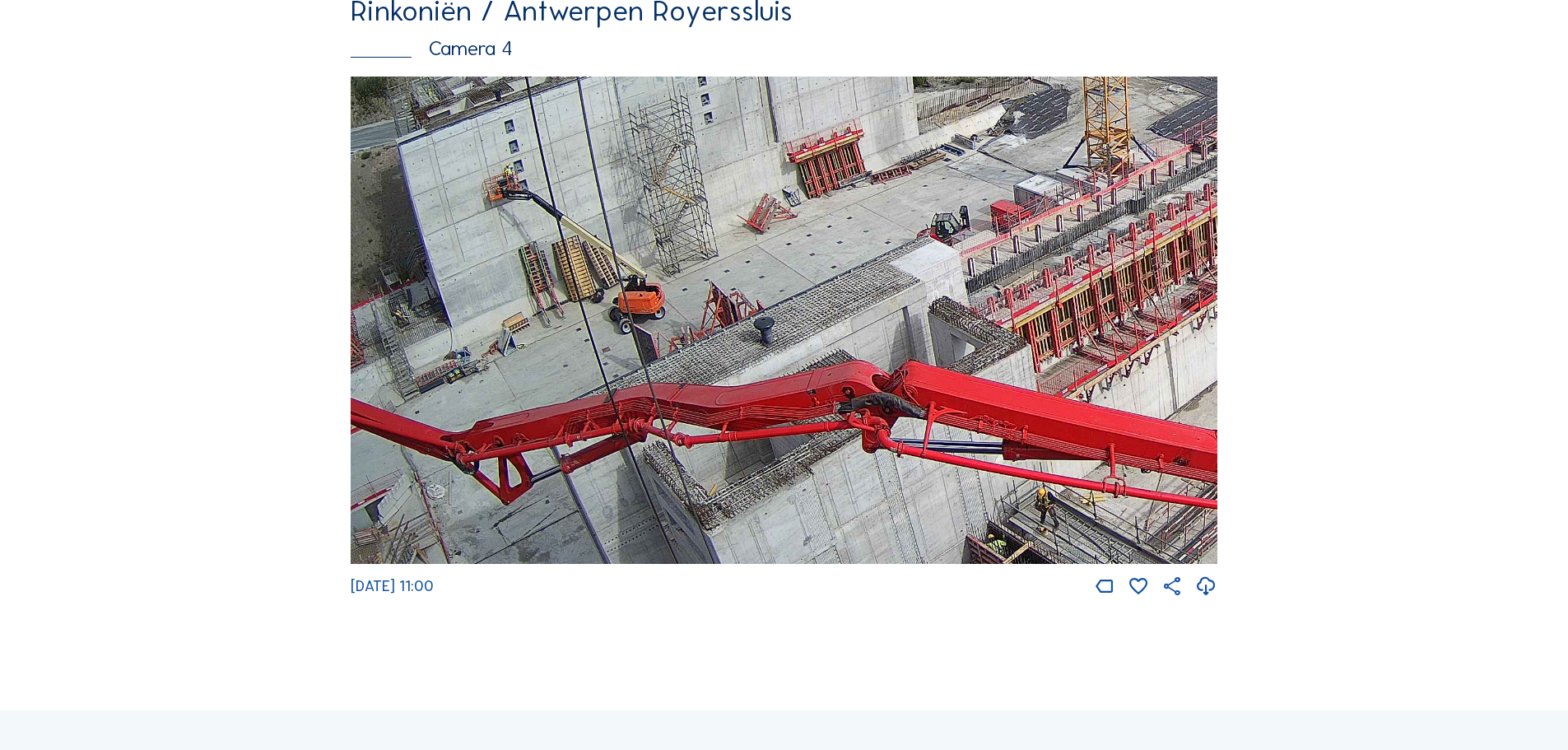
drag, startPoint x: 765, startPoint y: 293, endPoint x: 787, endPoint y: 399, distance: 108.3
click at [787, 399] on img at bounding box center [784, 321] width 867 height 488
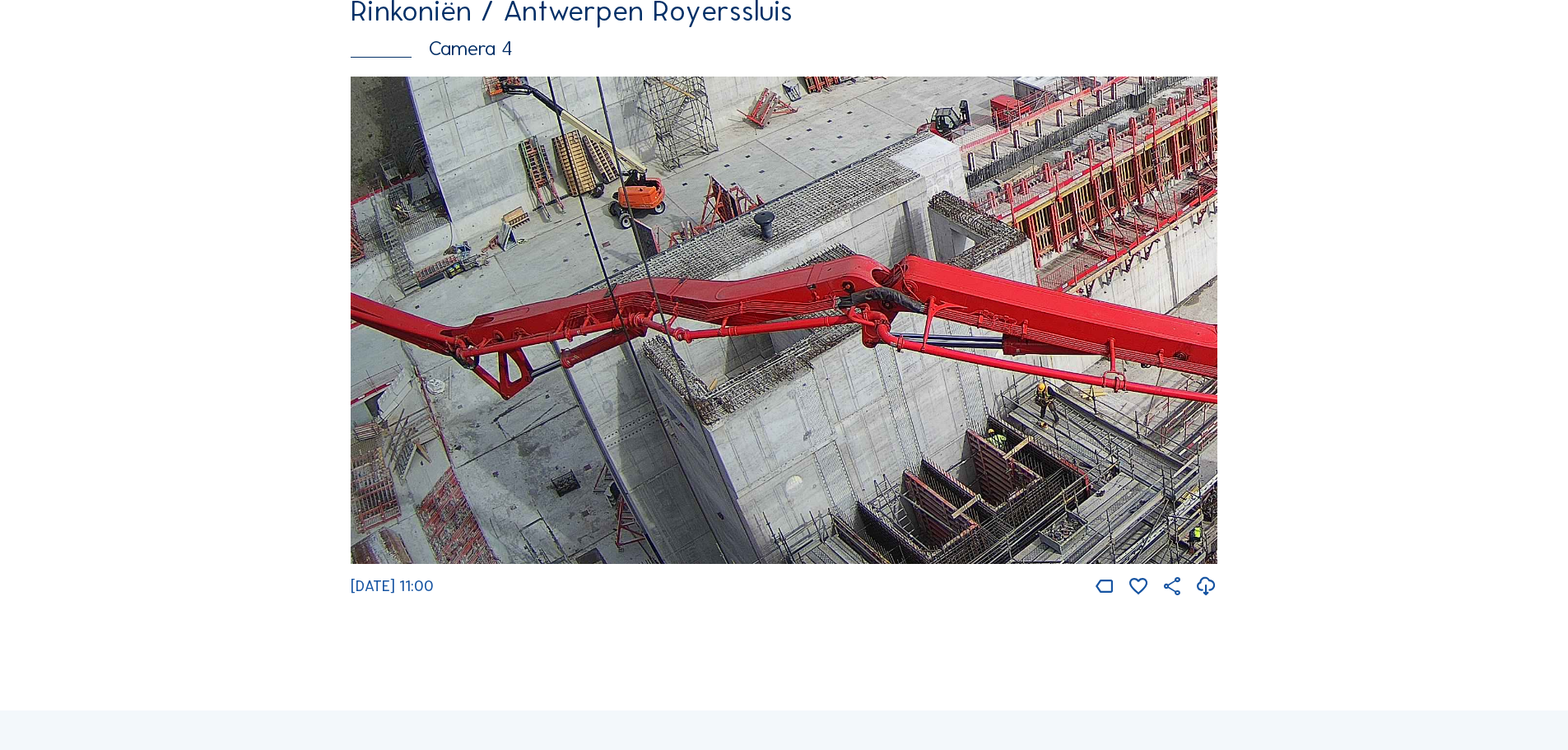
drag, startPoint x: 753, startPoint y: 325, endPoint x: 1281, endPoint y: 65, distance: 588.5
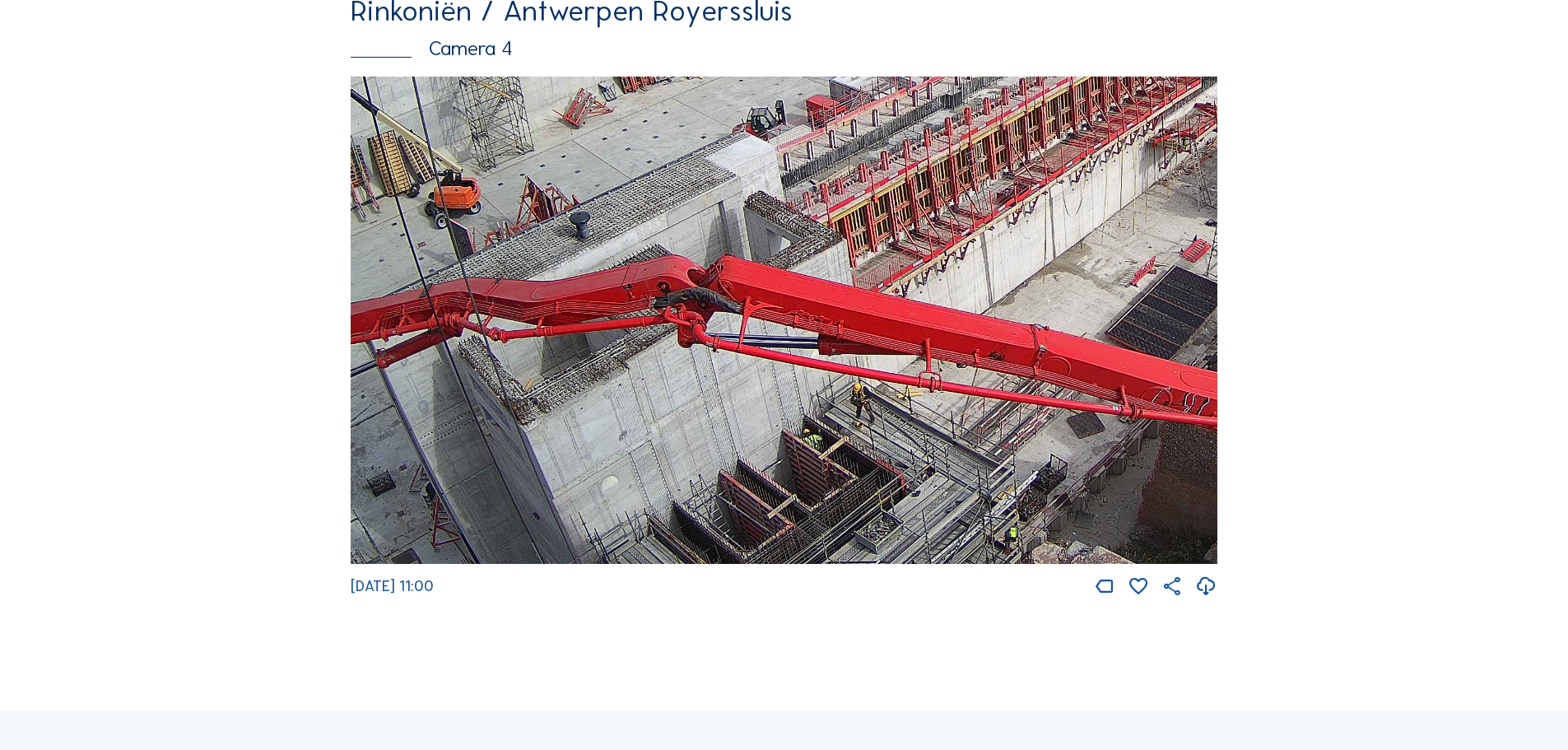
drag, startPoint x: 1087, startPoint y: 297, endPoint x: 780, endPoint y: 196, distance: 323.2
click at [780, 196] on img at bounding box center [784, 321] width 867 height 488
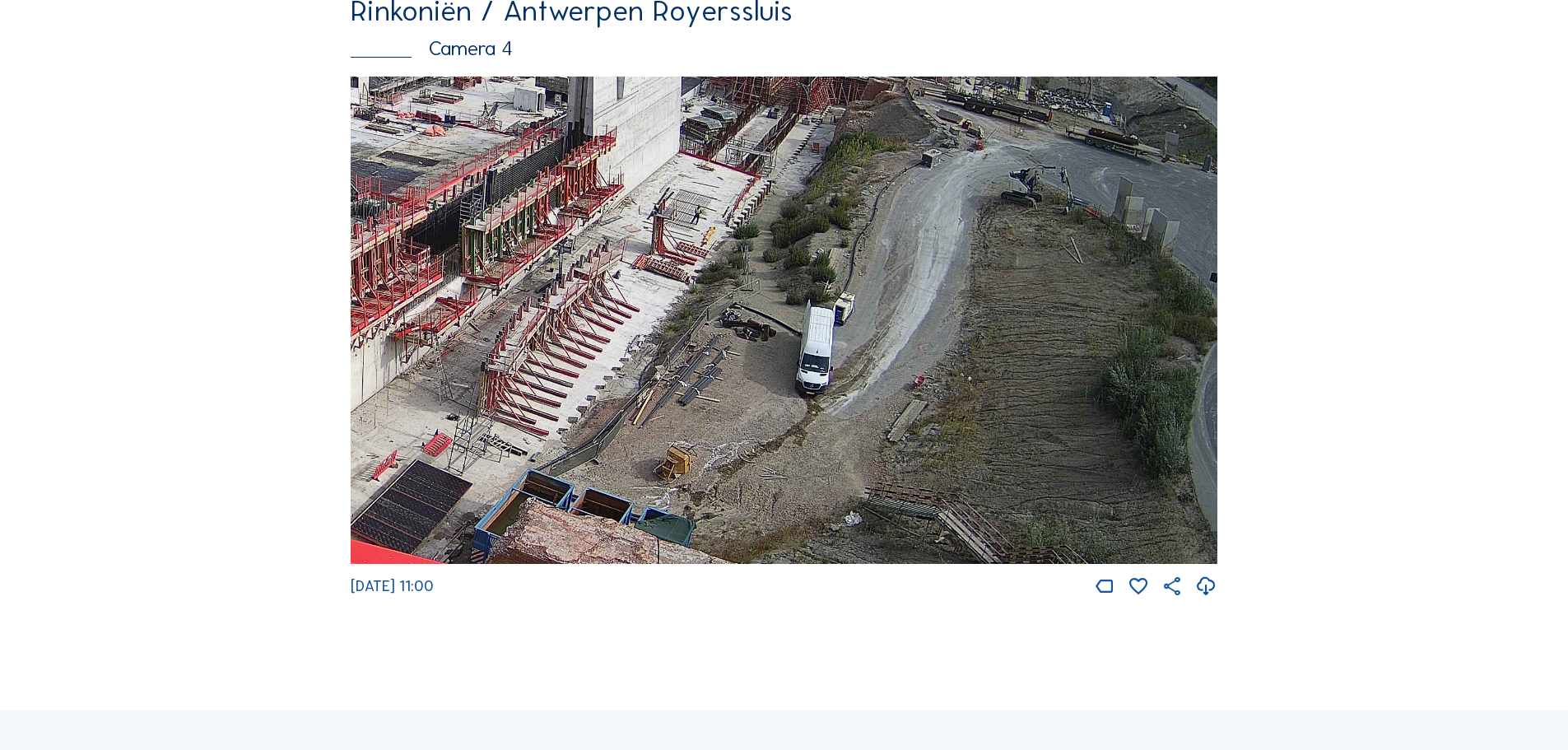
drag, startPoint x: 1146, startPoint y: 366, endPoint x: 484, endPoint y: 579, distance: 695.4
click at [484, 565] on img at bounding box center [784, 321] width 867 height 488
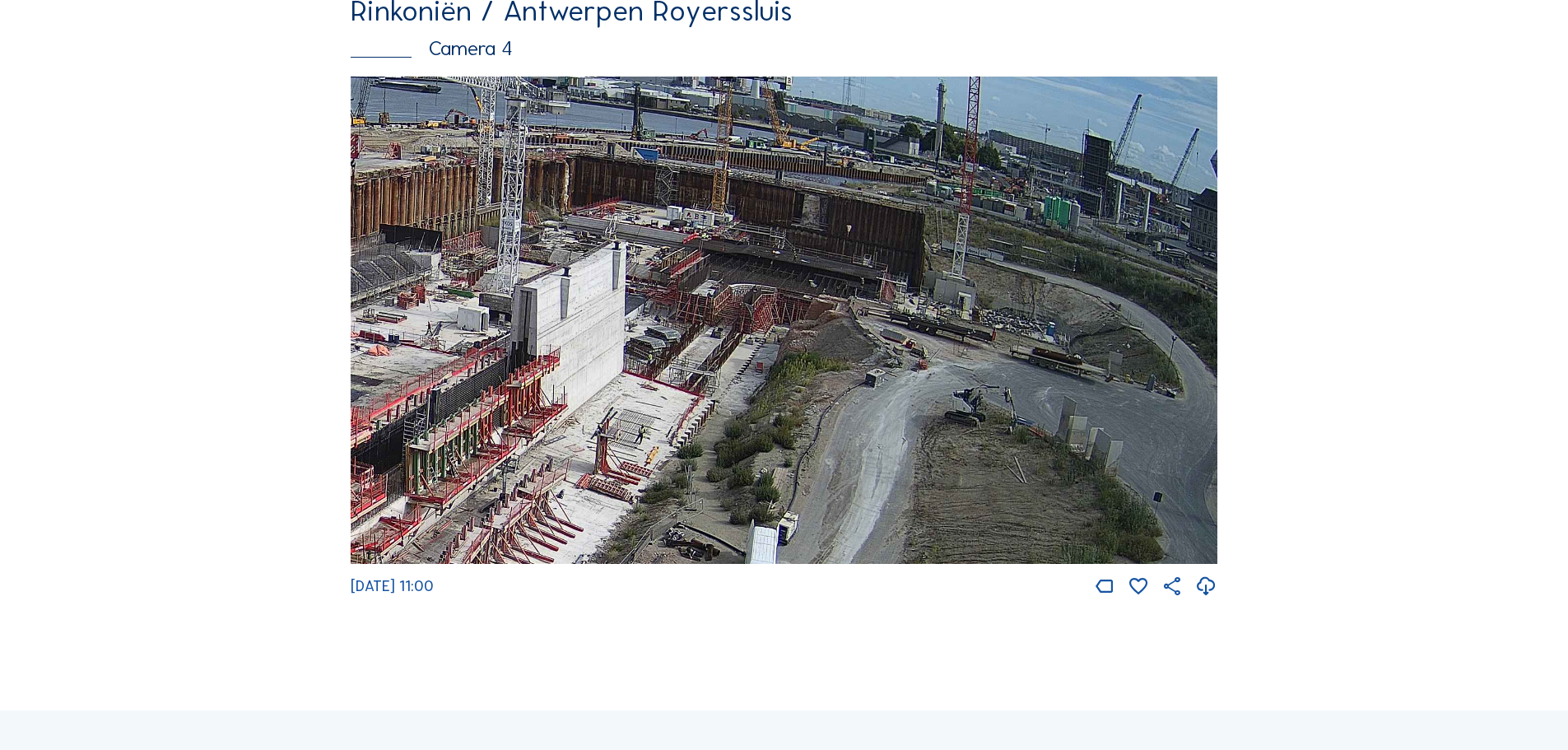
drag, startPoint x: 909, startPoint y: 330, endPoint x: 763, endPoint y: 537, distance: 253.3
click at [763, 537] on img at bounding box center [784, 321] width 867 height 488
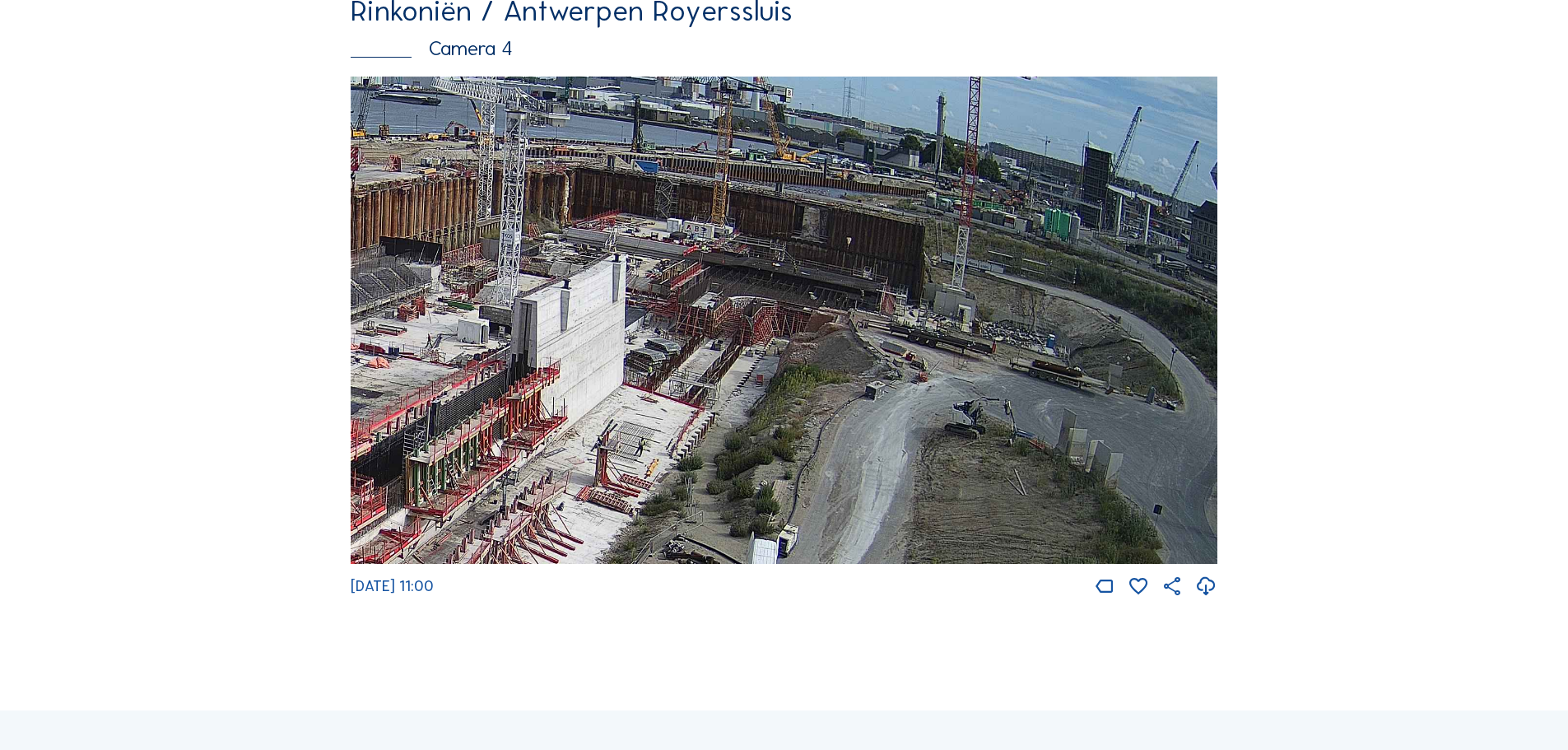
scroll to position [2317, 0]
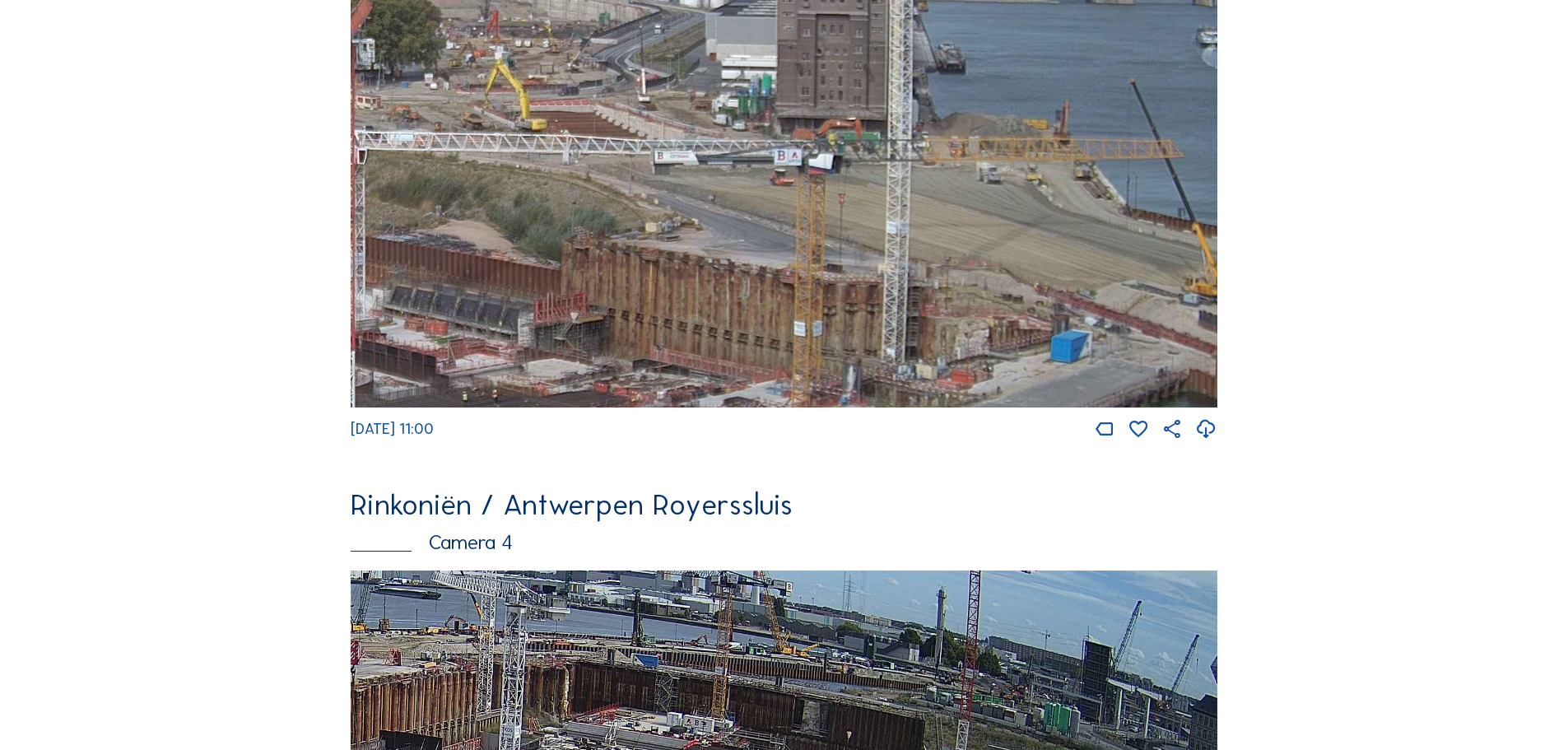
drag, startPoint x: 954, startPoint y: 225, endPoint x: 992, endPoint y: 304, distance: 87.7
click at [992, 304] on img at bounding box center [784, 163] width 867 height 488
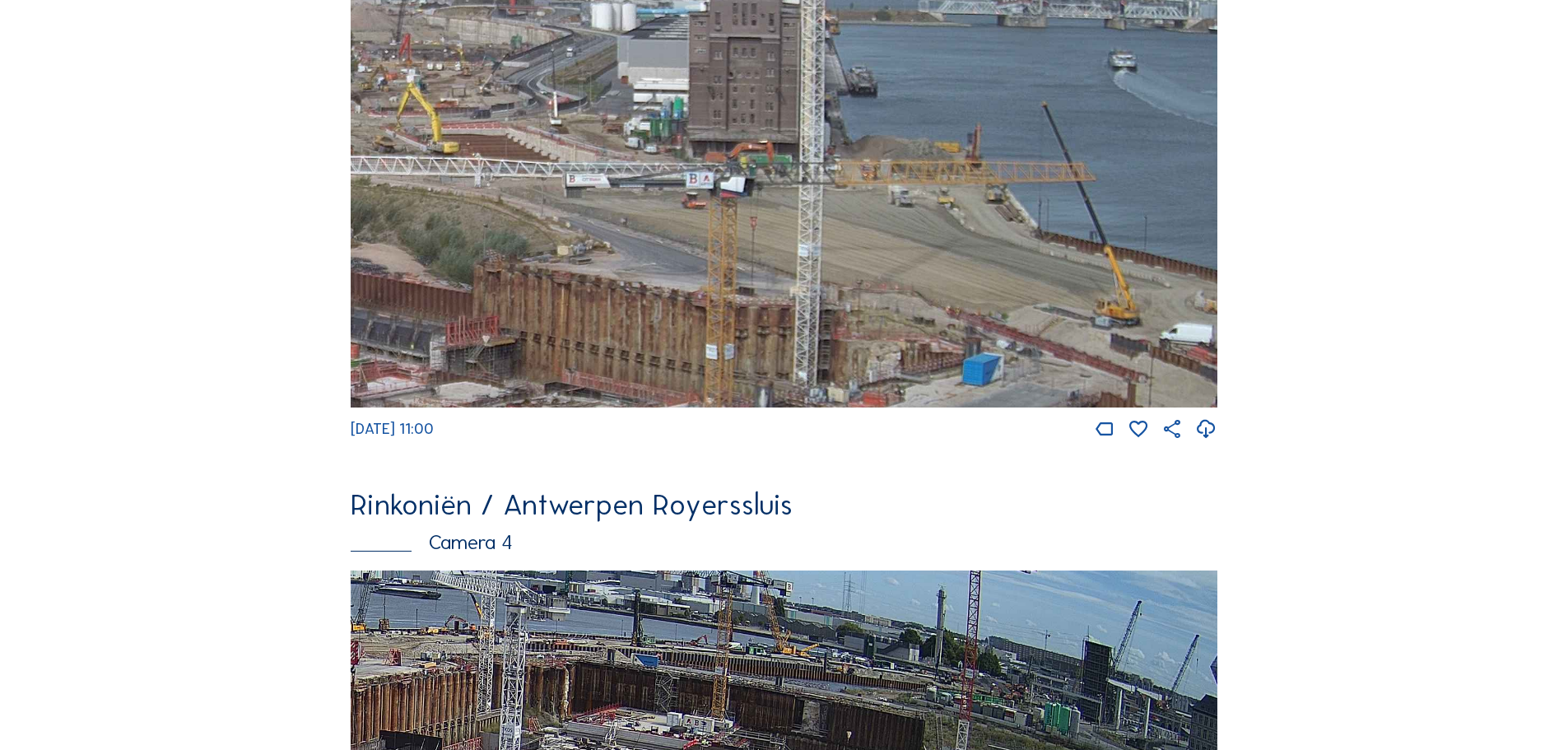
drag, startPoint x: 1018, startPoint y: 329, endPoint x: 766, endPoint y: 278, distance: 257.1
click at [766, 278] on img at bounding box center [784, 163] width 867 height 488
